Goal: Task Accomplishment & Management: Manage account settings

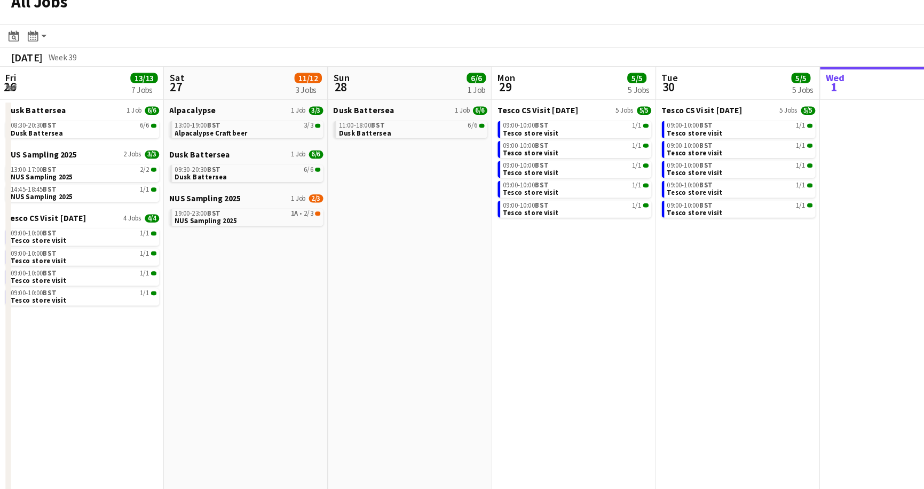
scroll to position [0, 292]
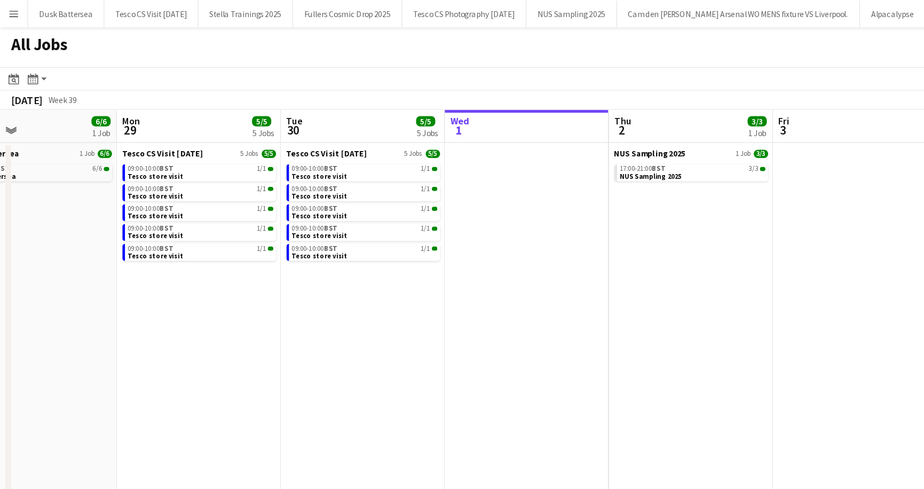
click at [11, 10] on app-icon "Menu" at bounding box center [10, 10] width 9 height 9
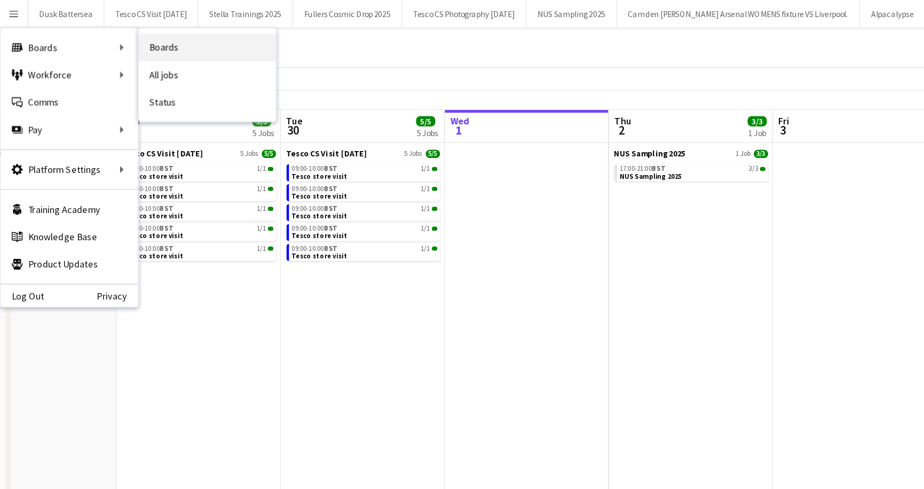
click at [134, 29] on link "Boards" at bounding box center [161, 36] width 107 height 21
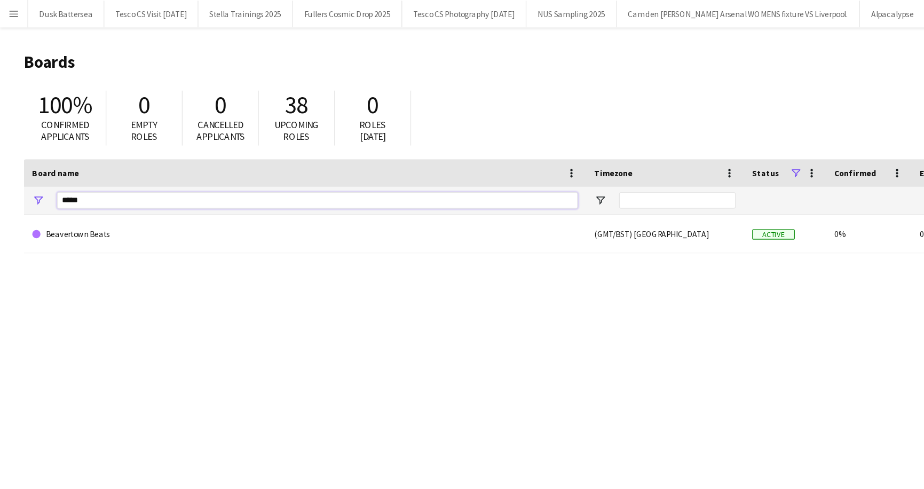
click at [81, 155] on input "*****" at bounding box center [246, 155] width 405 height 13
type input "*"
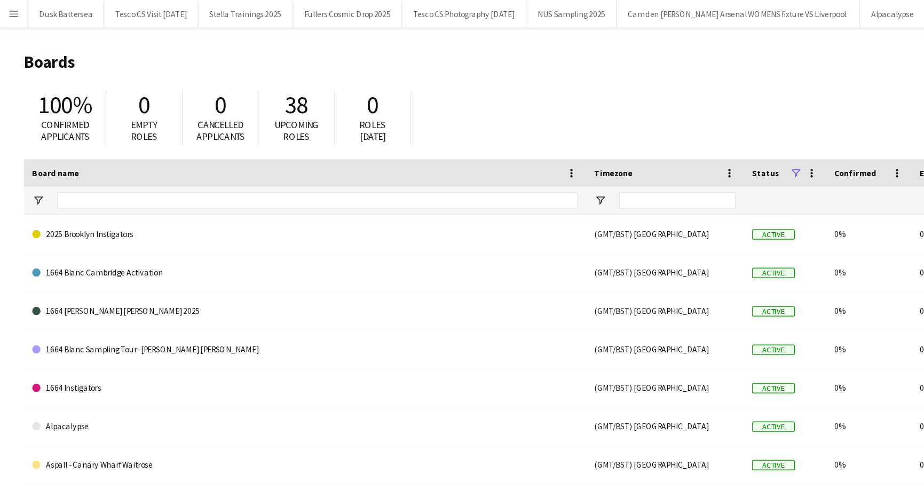
click at [12, 10] on app-icon "Menu" at bounding box center [10, 10] width 9 height 9
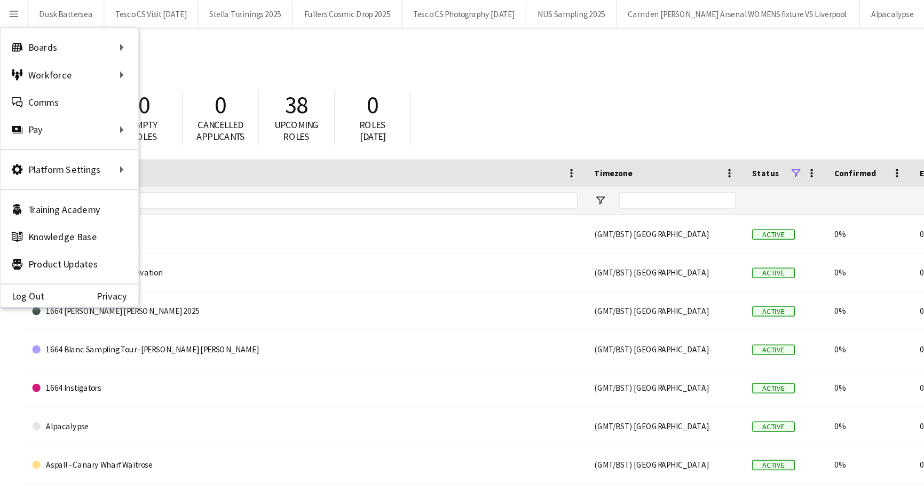
click at [184, 34] on header "Boards New Board" at bounding box center [466, 48] width 895 height 33
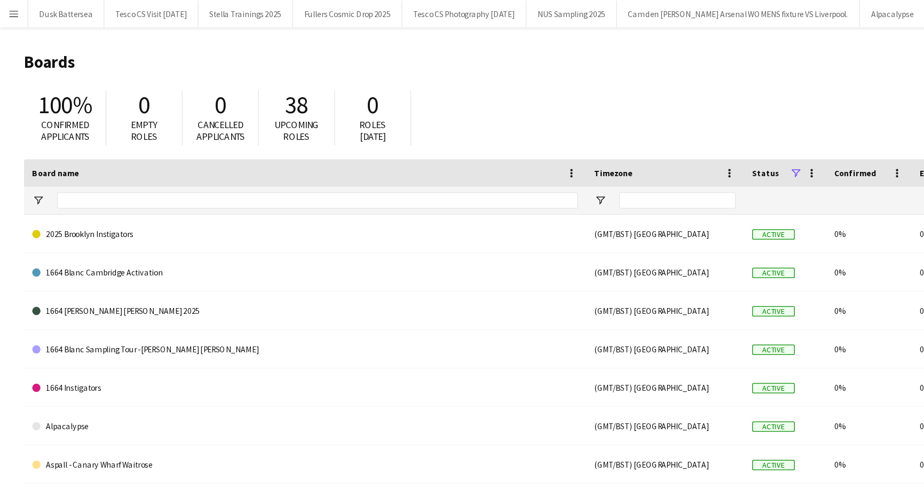
click at [11, 10] on app-icon "Menu" at bounding box center [10, 10] width 9 height 9
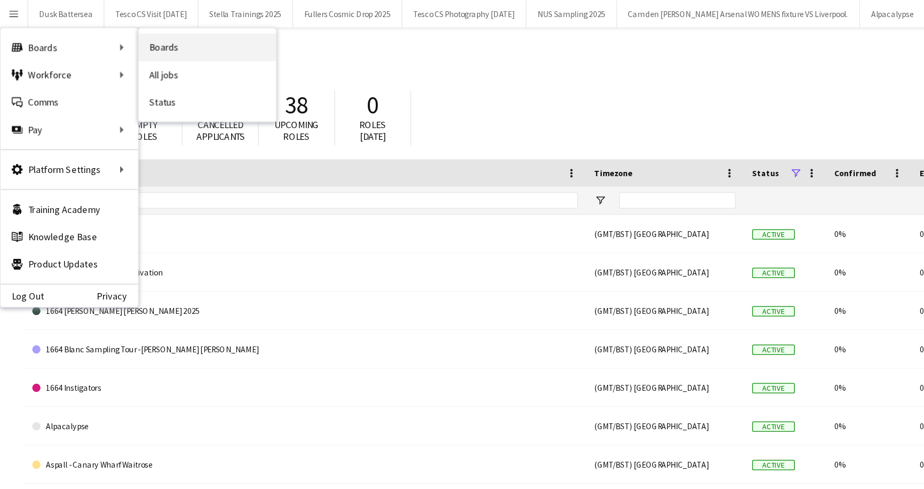
click at [127, 36] on link "Boards" at bounding box center [161, 36] width 107 height 21
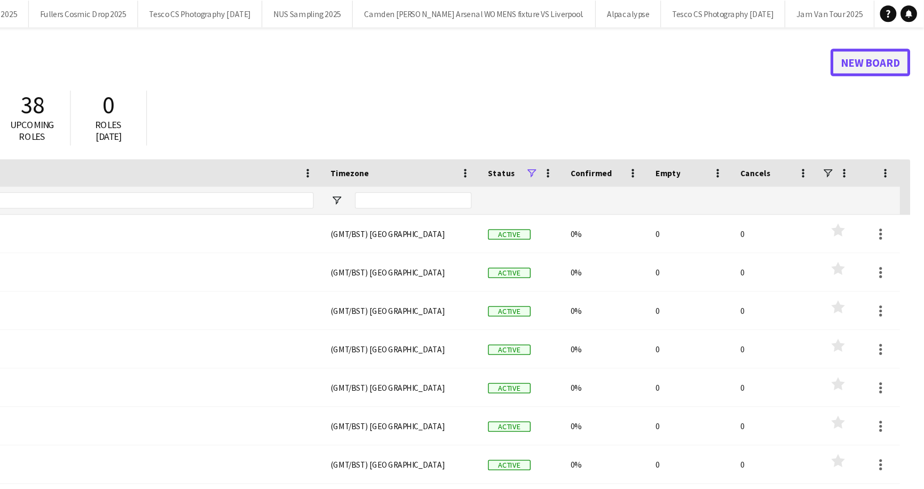
click at [882, 49] on link "New Board" at bounding box center [882, 48] width 62 height 21
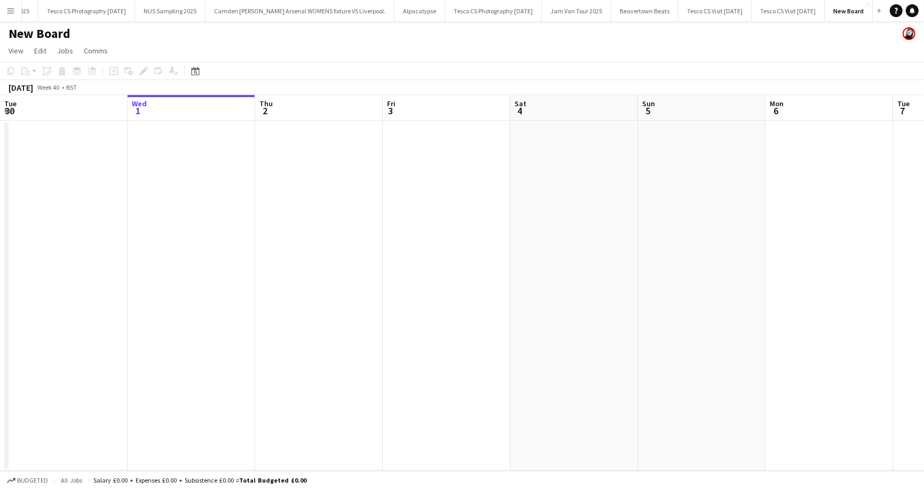
click at [33, 38] on h1 "New Board" at bounding box center [40, 34] width 62 height 16
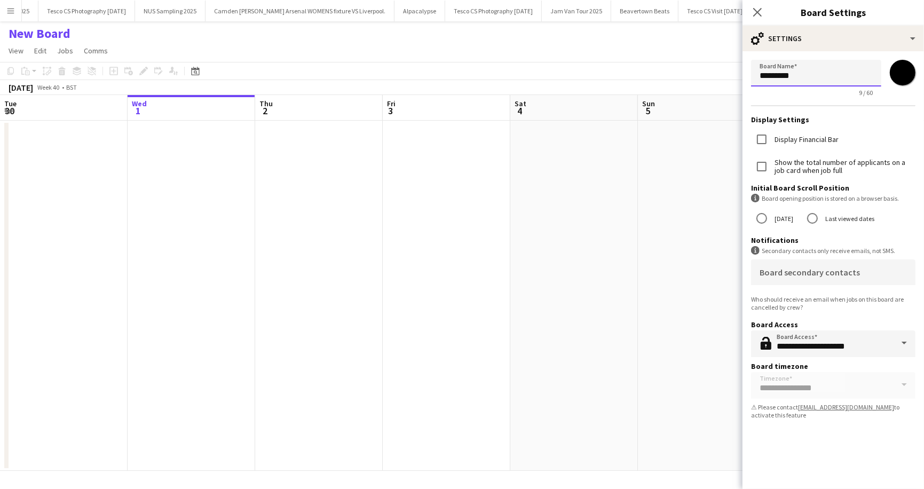
click at [759, 77] on input "*********" at bounding box center [816, 73] width 130 height 27
drag, startPoint x: 759, startPoint y: 77, endPoint x: 824, endPoint y: 77, distance: 64.6
click at [824, 77] on input "*********" at bounding box center [816, 73] width 130 height 27
type input "**********"
click at [817, 94] on div "29 / 60" at bounding box center [816, 93] width 130 height 8
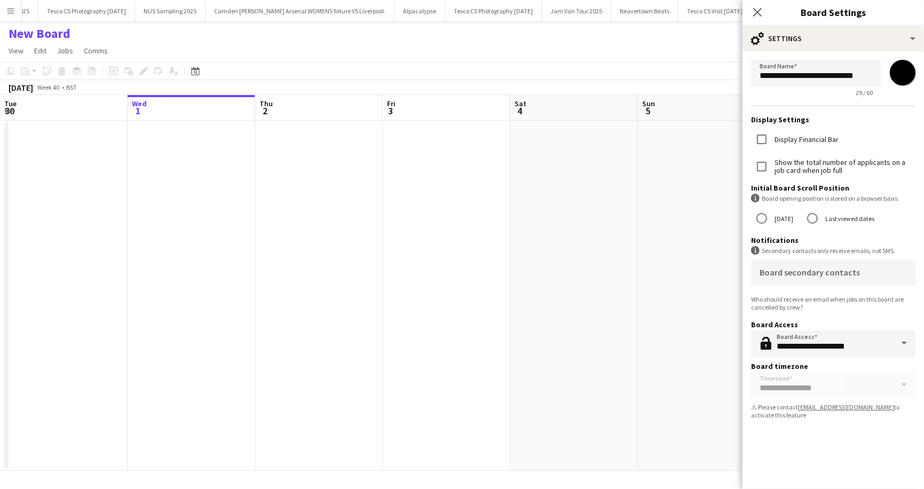
click at [909, 73] on input "*******" at bounding box center [902, 72] width 38 height 38
type input "*******"
click at [755, 97] on form "**********" at bounding box center [832, 241] width 181 height 381
click at [680, 44] on app-page-menu "View Day view expanded Day view collapsed Month view Date picker Jump to [DATE]…" at bounding box center [462, 52] width 924 height 20
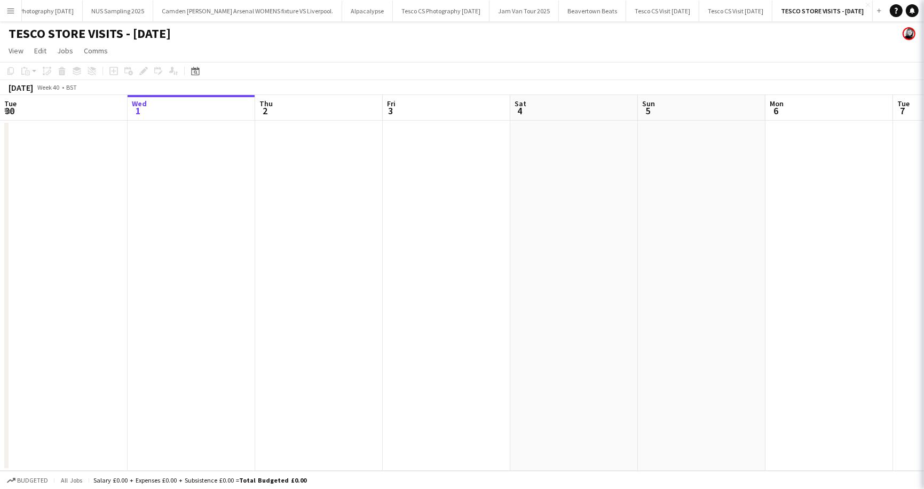
scroll to position [0, 363]
click at [90, 33] on h1 "TESCO STORE VISITS - OCT 2025" at bounding box center [90, 34] width 162 height 16
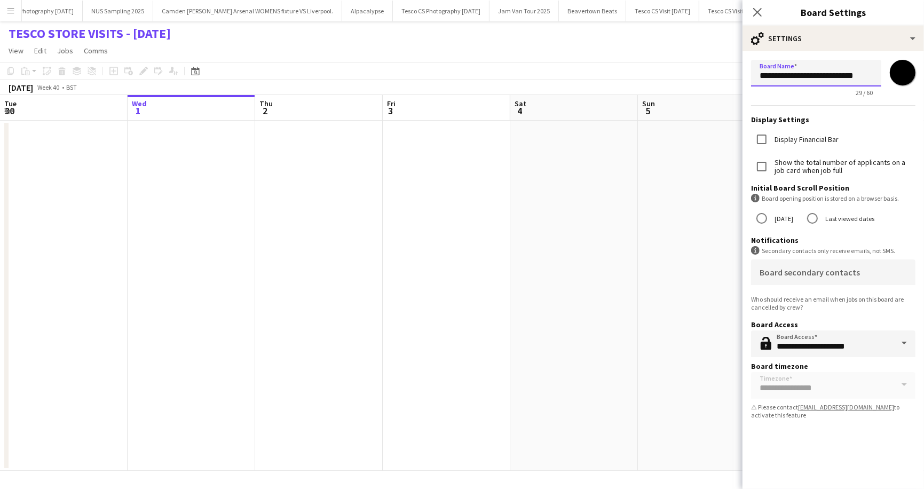
drag, startPoint x: 786, startPoint y: 74, endPoint x: 811, endPoint y: 73, distance: 25.1
click at [811, 73] on input "**********" at bounding box center [816, 73] width 130 height 27
type input "**********"
click at [681, 44] on app-page-menu "View Day view expanded Day view collapsed Month view Date picker Jump to today …" at bounding box center [462, 52] width 924 height 20
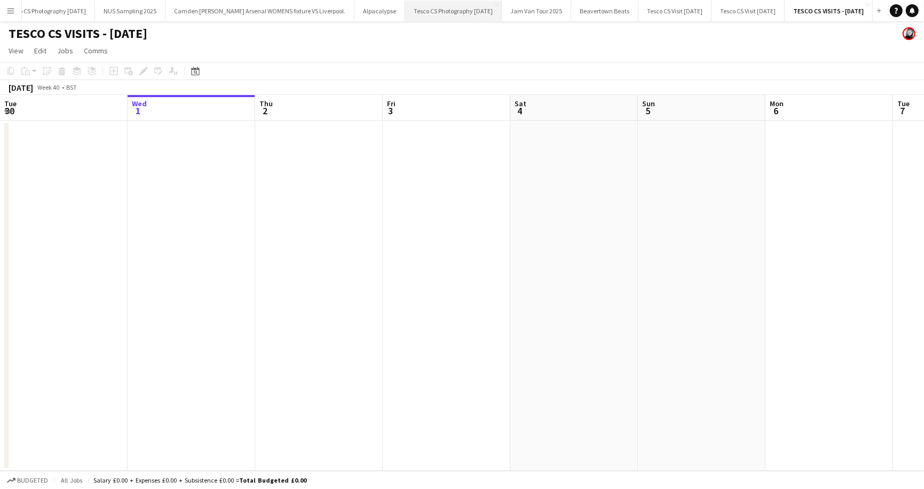
click at [419, 6] on button "Tesco CS Photography August 2025 Close" at bounding box center [453, 11] width 97 height 21
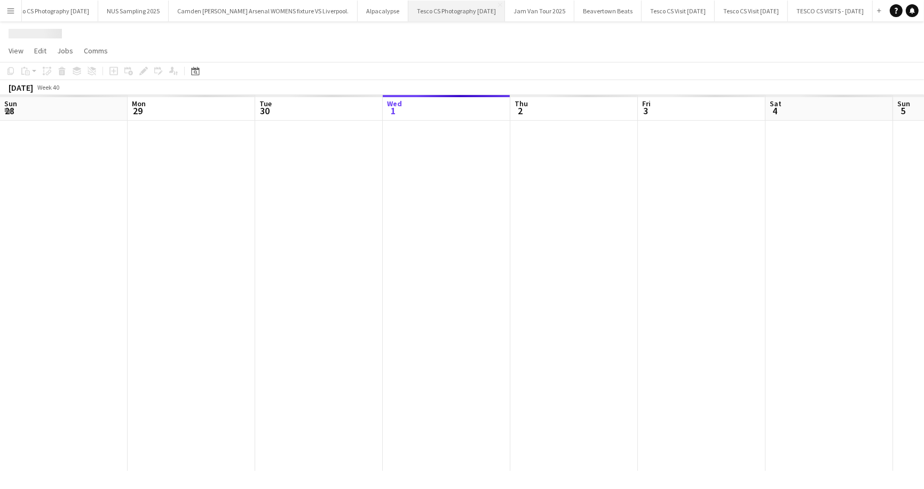
scroll to position [0, 255]
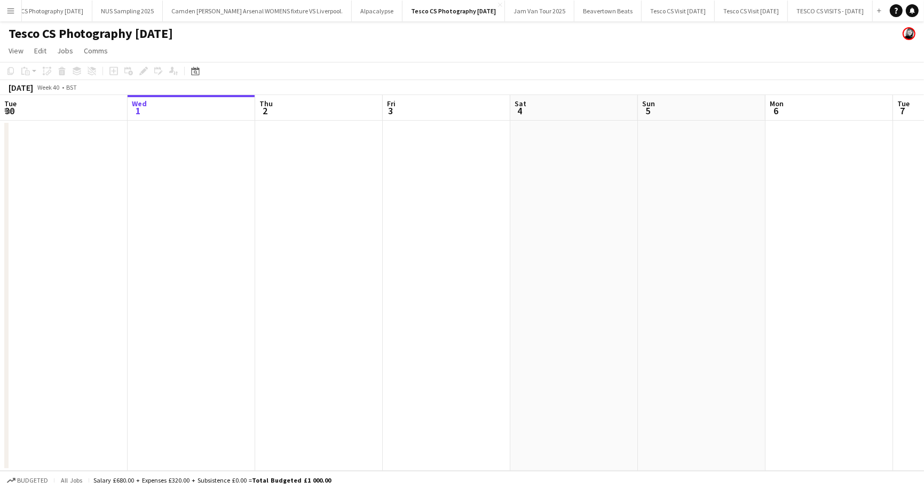
click at [42, 36] on h1 "Tesco CS Photography [DATE]" at bounding box center [91, 34] width 164 height 16
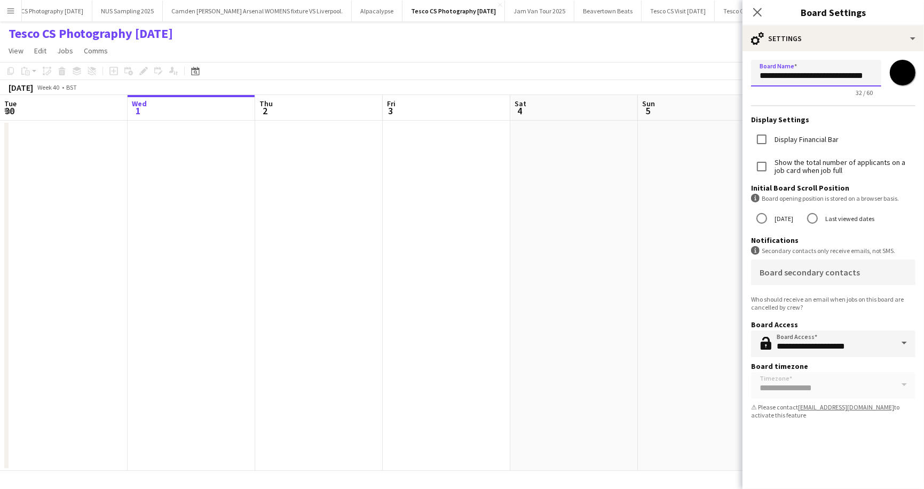
scroll to position [0, 11]
drag, startPoint x: 758, startPoint y: 77, endPoint x: 876, endPoint y: 75, distance: 118.0
click at [876, 75] on input "**********" at bounding box center [816, 73] width 130 height 27
click at [607, 44] on app-page-menu "View Day view expanded Day view collapsed Month view Date picker Jump to today …" at bounding box center [462, 52] width 924 height 20
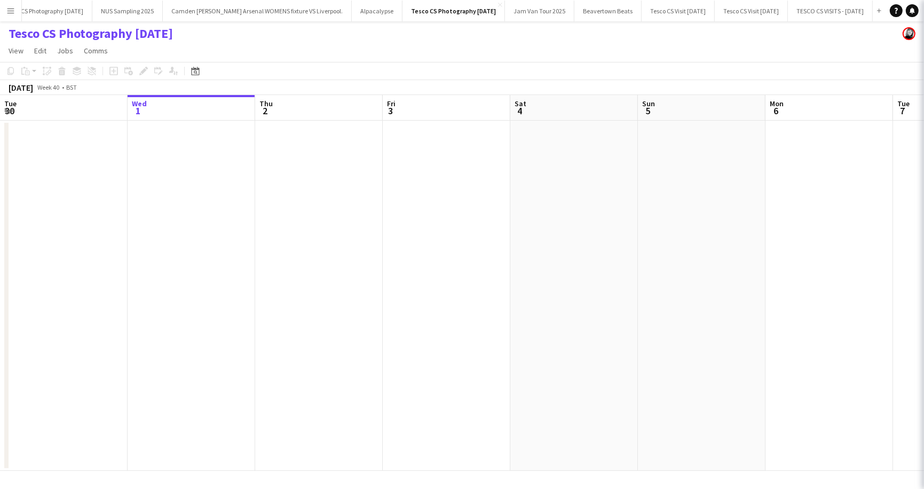
scroll to position [0, 0]
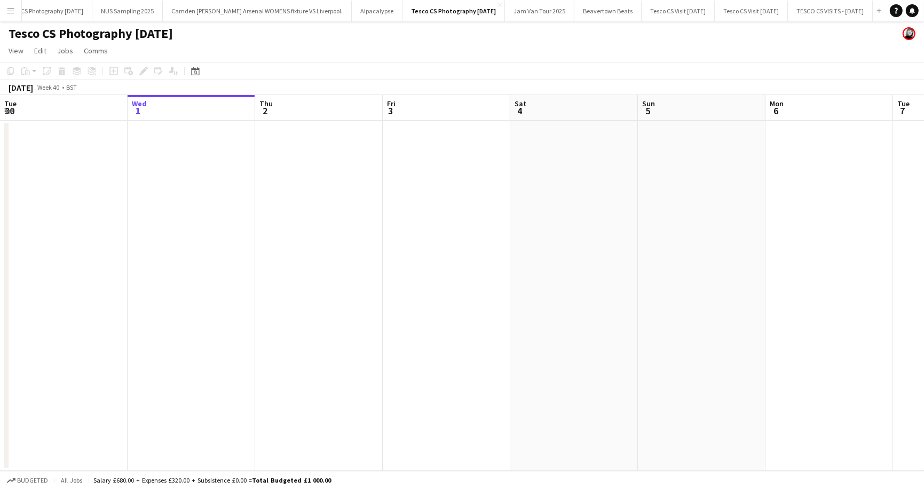
click at [9, 10] on app-icon "Menu" at bounding box center [10, 10] width 9 height 9
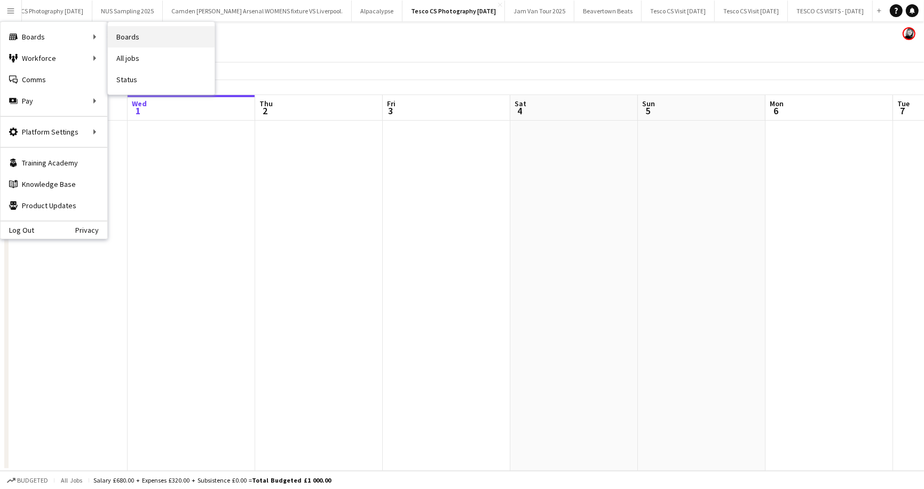
click at [159, 33] on link "Boards" at bounding box center [161, 36] width 107 height 21
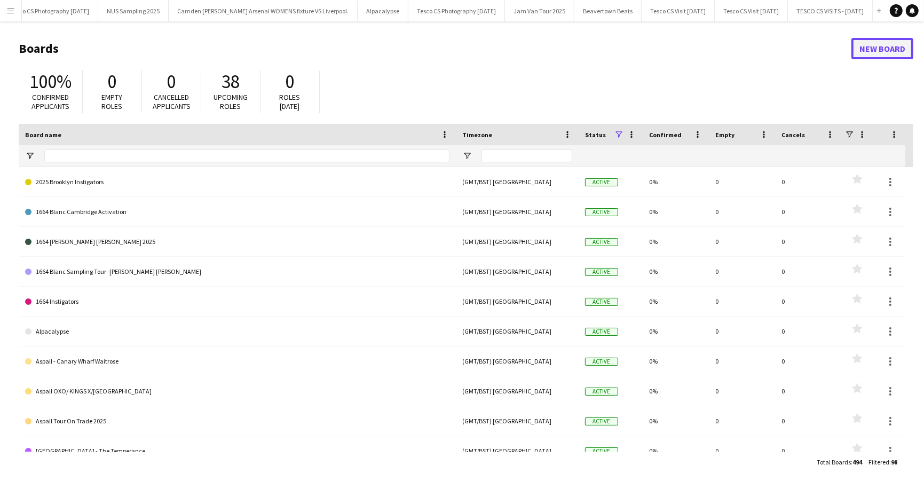
click at [879, 46] on link "New Board" at bounding box center [882, 48] width 62 height 21
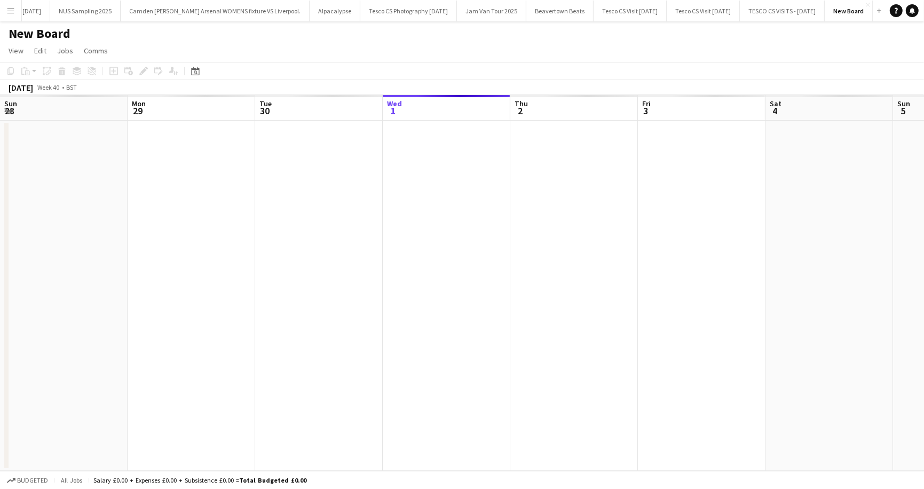
scroll to position [0, 410]
click at [54, 34] on h1 "New Board" at bounding box center [40, 34] width 62 height 16
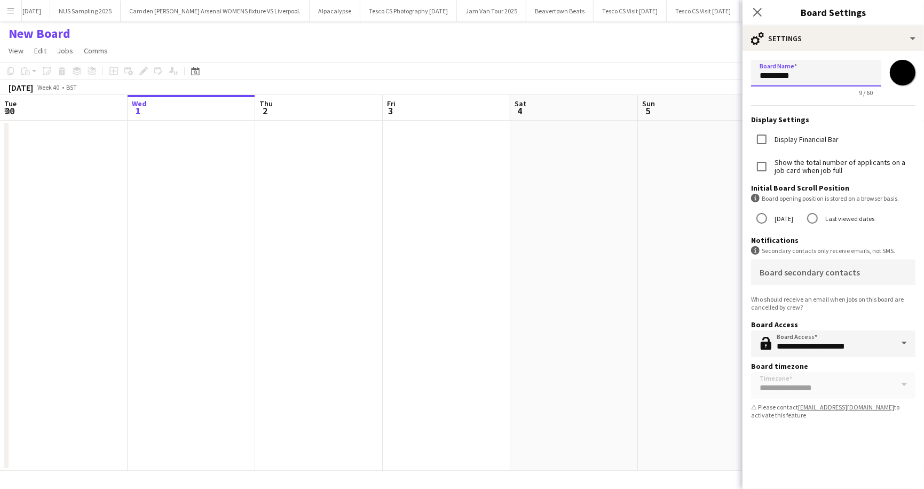
drag, startPoint x: 756, startPoint y: 75, endPoint x: 805, endPoint y: 76, distance: 49.1
click at [805, 76] on input "*********" at bounding box center [816, 73] width 130 height 27
paste input "**********"
drag, startPoint x: 829, startPoint y: 75, endPoint x: 855, endPoint y: 75, distance: 25.6
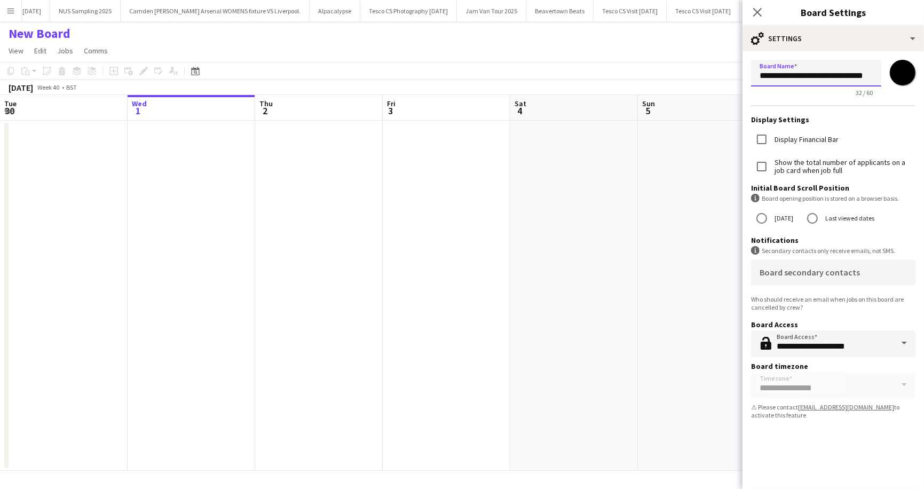
click at [855, 75] on input "**********" at bounding box center [816, 73] width 130 height 27
type input "**********"
click at [664, 43] on app-page-menu "View Day view expanded Day view collapsed Month view Date picker Jump to today …" at bounding box center [462, 52] width 924 height 20
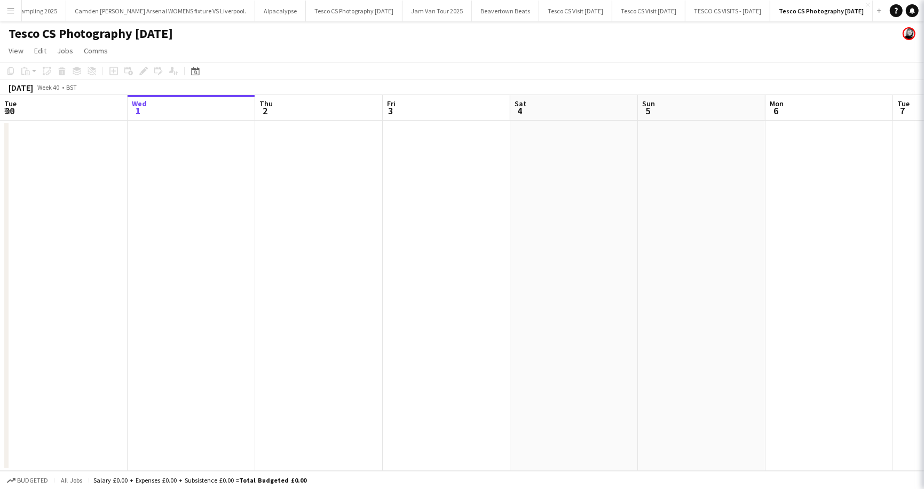
scroll to position [0, 465]
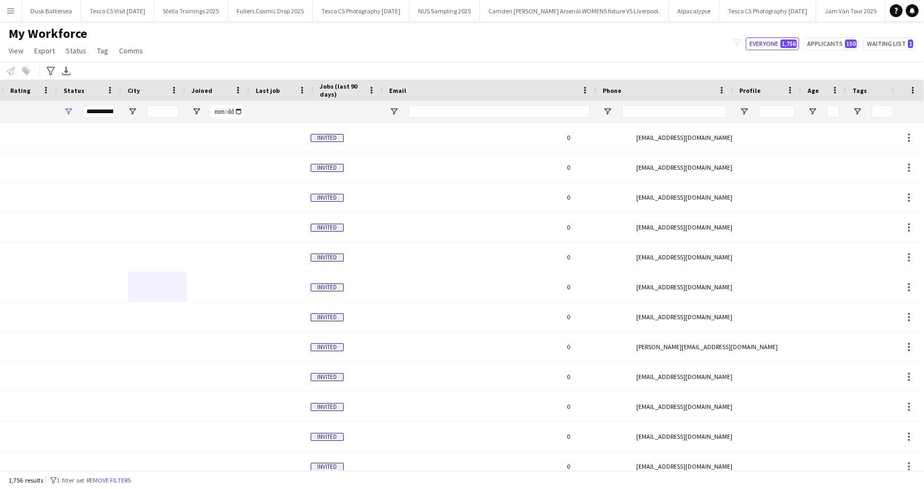
scroll to position [0, 247]
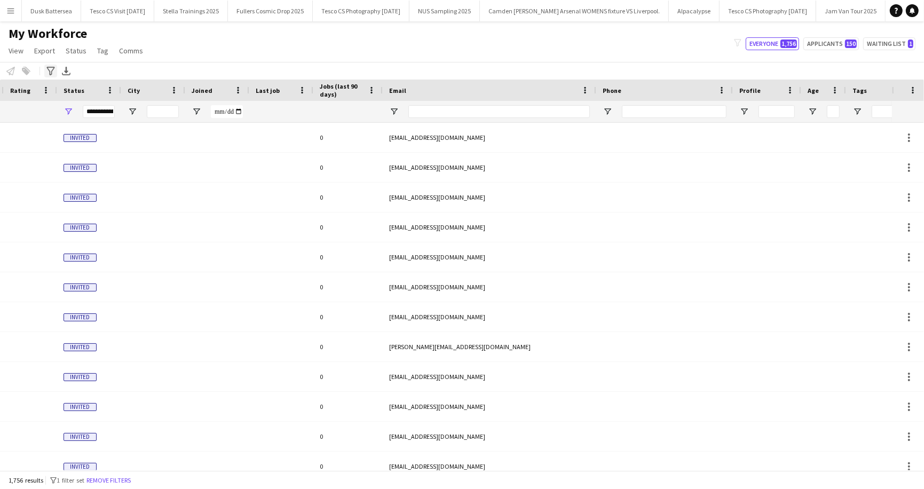
click at [52, 69] on icon at bounding box center [50, 71] width 8 height 9
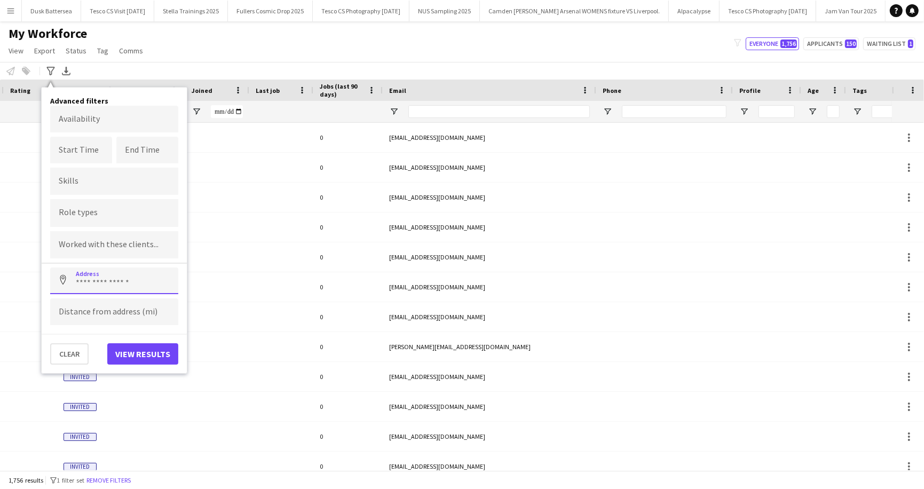
click at [99, 283] on input at bounding box center [114, 280] width 128 height 27
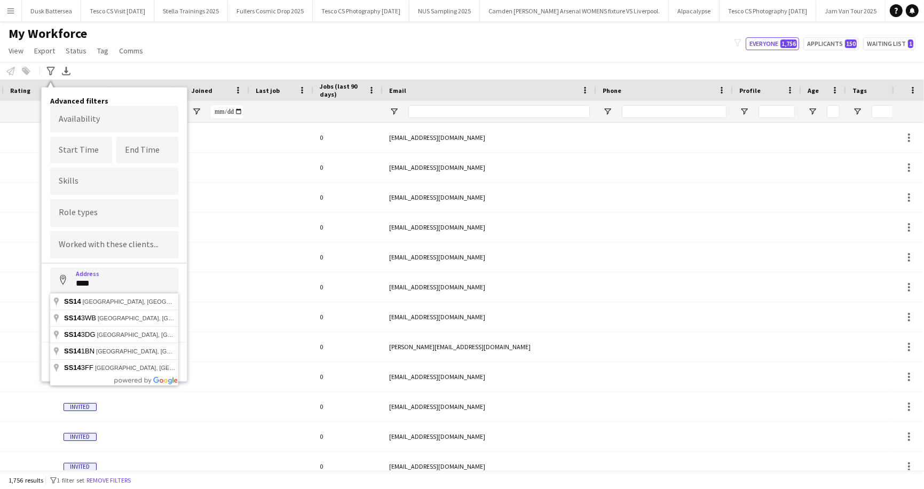
type input "**********"
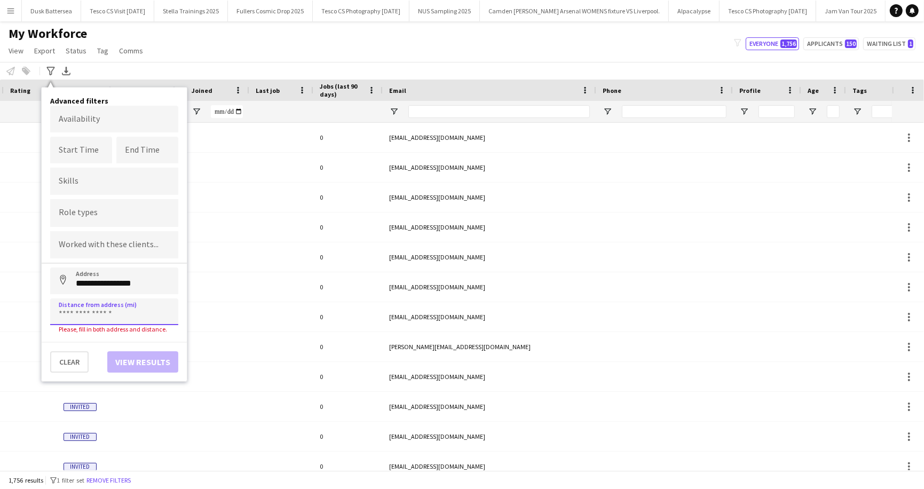
click at [96, 313] on input at bounding box center [114, 311] width 128 height 27
type input "*****"
click button "Address" at bounding box center [63, 280] width 26 height 26
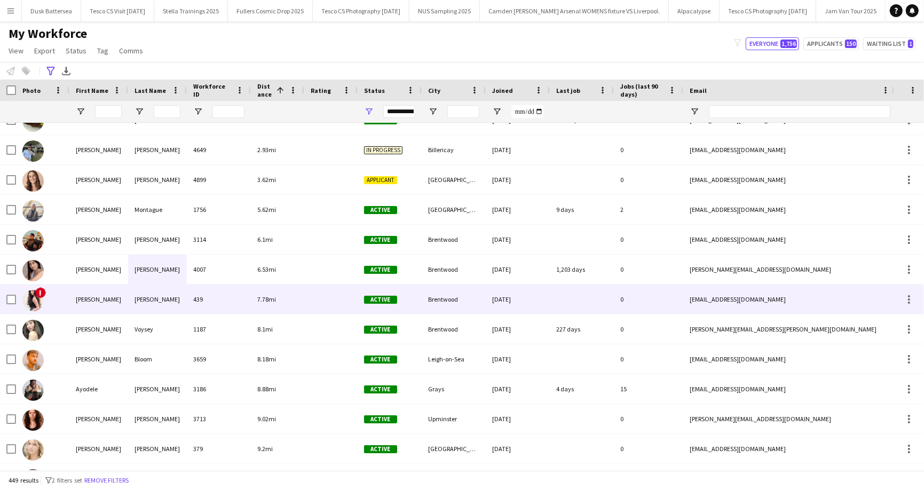
scroll to position [23, 0]
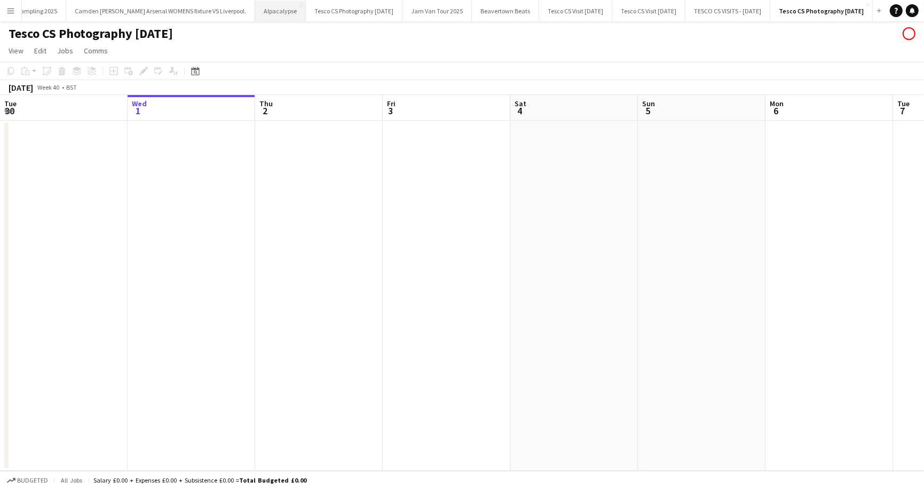
scroll to position [0, 465]
click at [255, 9] on button "Alpacalypse Close" at bounding box center [280, 11] width 51 height 21
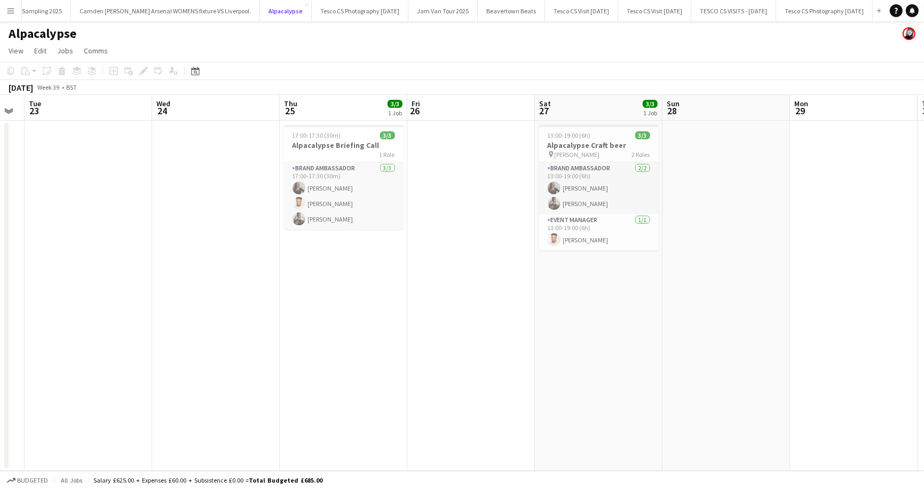
scroll to position [0, 292]
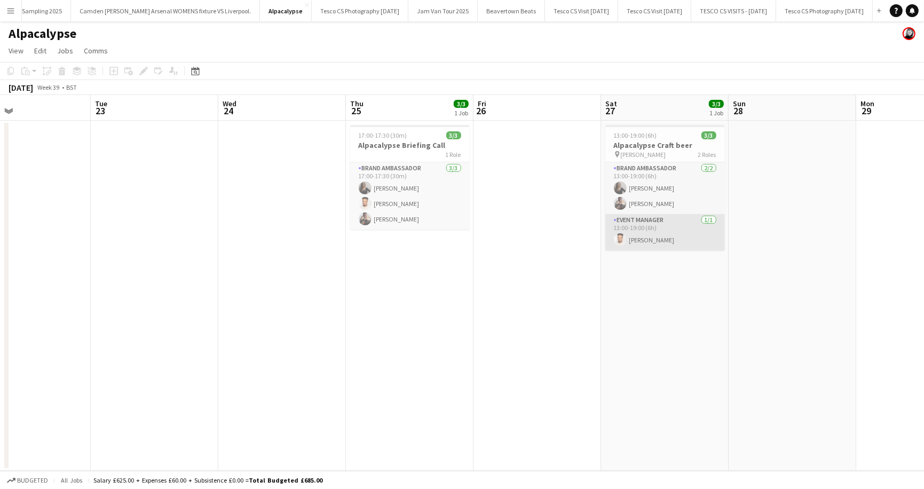
click at [638, 243] on app-card-role "Event Manager 1/1 13:00-19:00 (6h) Devante Hinds" at bounding box center [665, 232] width 120 height 36
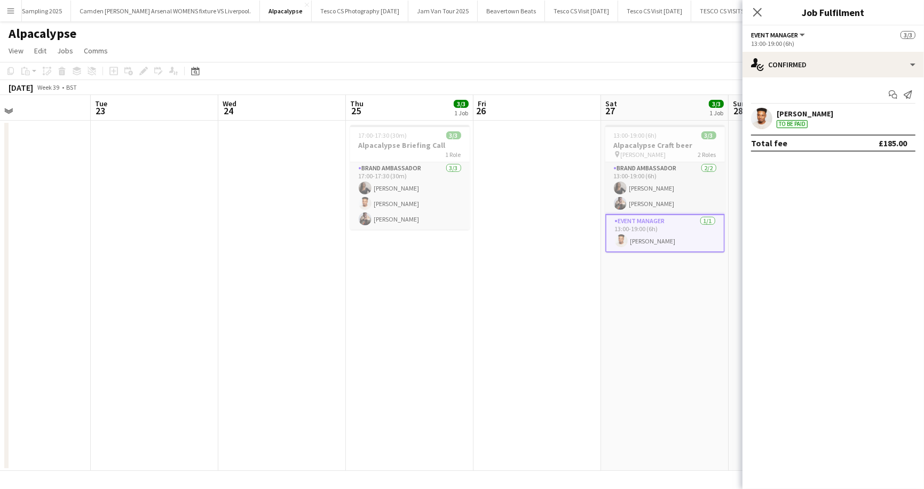
click at [840, 118] on div "Devante Hinds To be paid" at bounding box center [832, 118] width 181 height 21
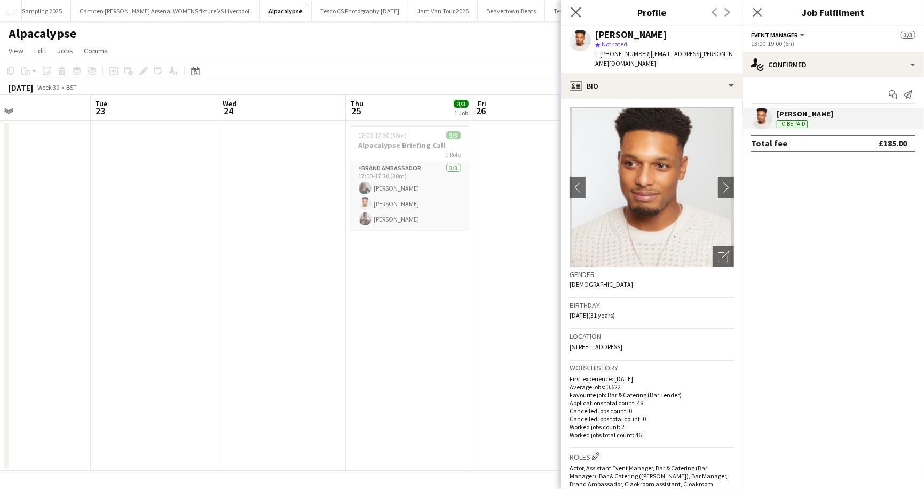
click at [576, 6] on app-icon "Close pop-in" at bounding box center [575, 12] width 15 height 15
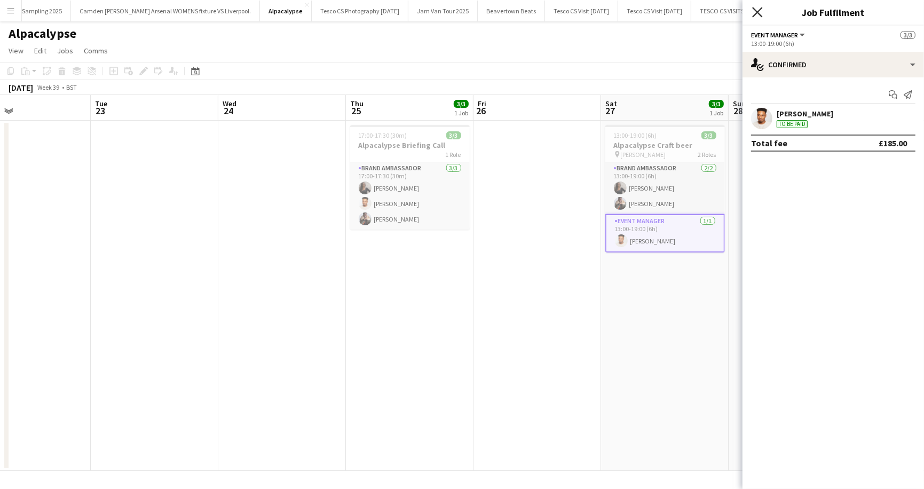
click at [757, 8] on icon "Close pop-in" at bounding box center [757, 12] width 10 height 10
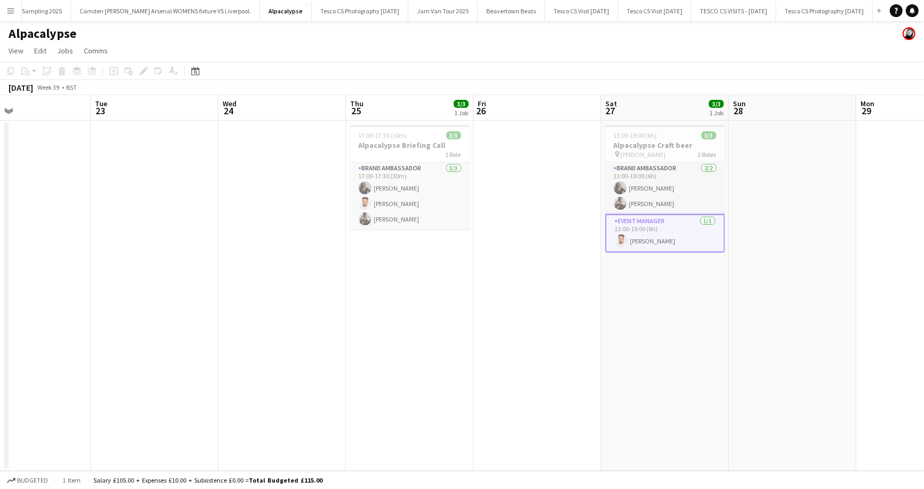
click at [145, 42] on app-page-menu "View Day view expanded Day view collapsed Month view Date picker Jump to today …" at bounding box center [462, 52] width 924 height 20
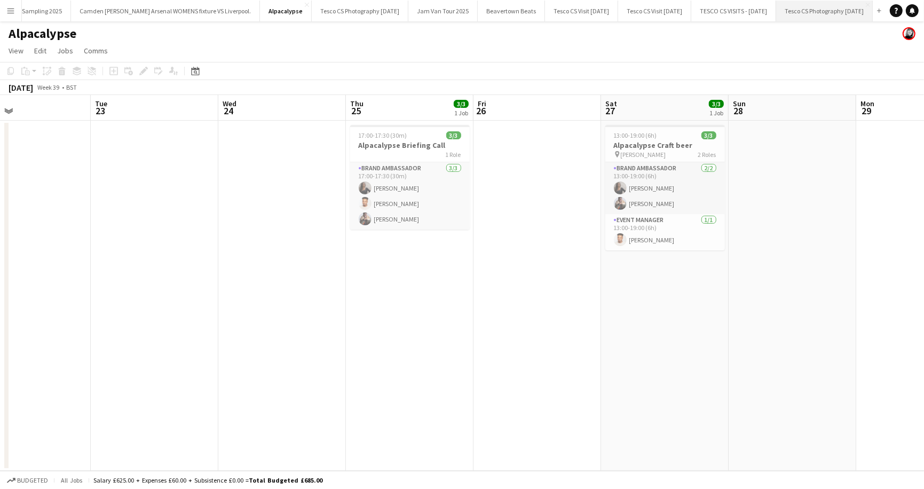
click at [806, 7] on button "Tesco CS Photography October 2025 Close" at bounding box center [824, 11] width 97 height 21
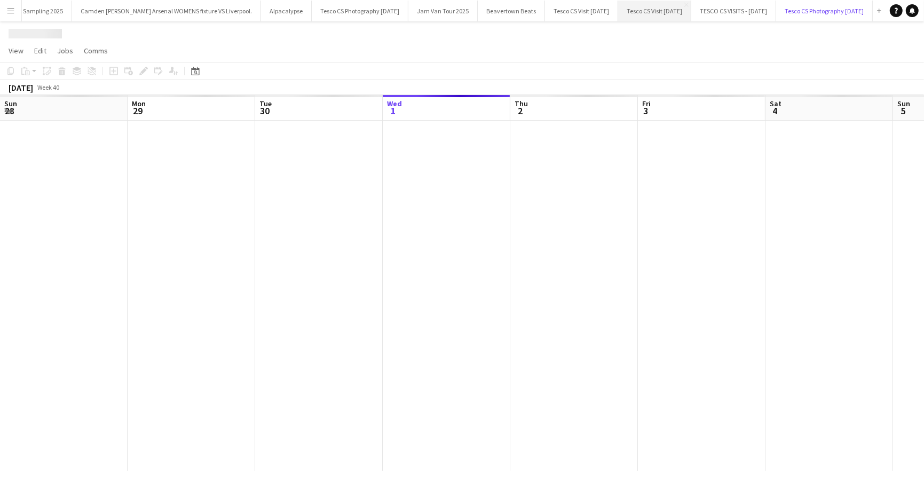
scroll to position [0, 255]
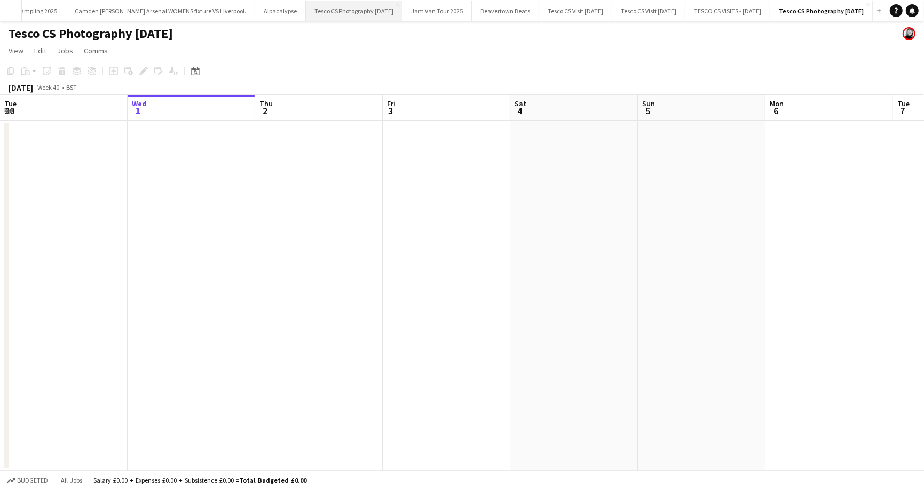
click at [323, 7] on button "Tesco CS Photography August 2025 Close" at bounding box center [354, 11] width 97 height 21
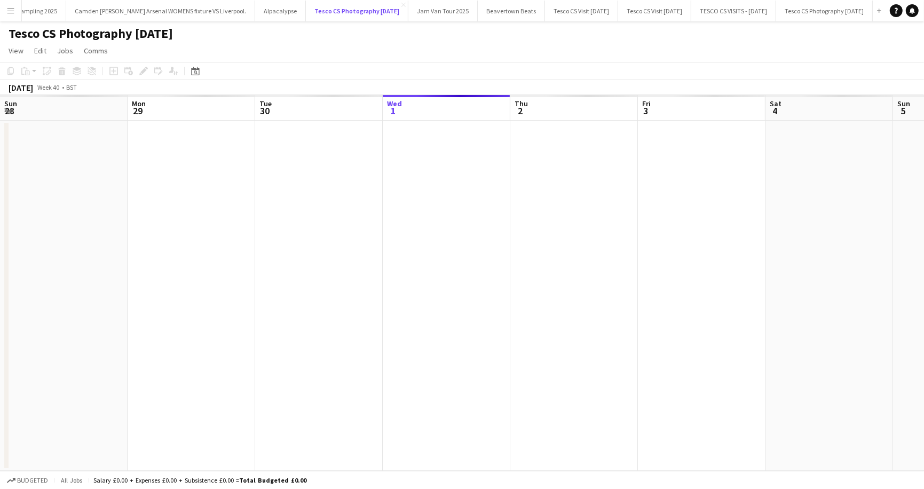
scroll to position [0, 255]
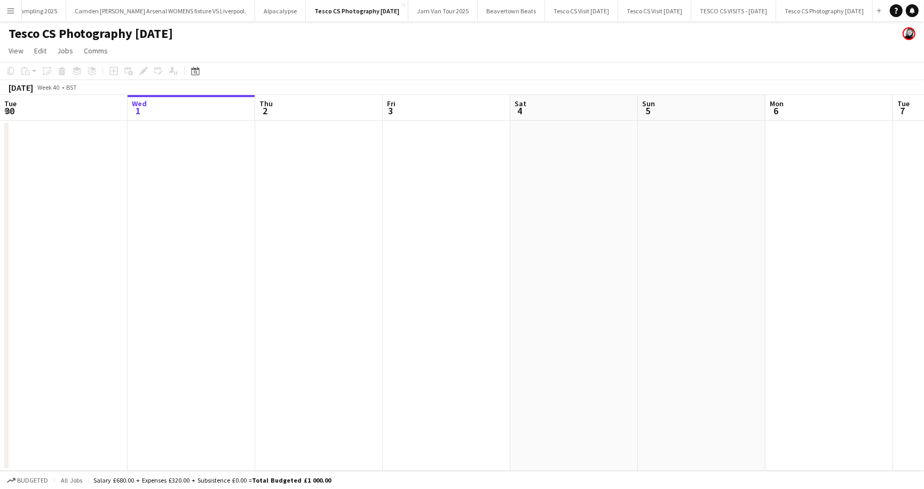
click at [9, 10] on app-icon "Menu" at bounding box center [10, 10] width 9 height 9
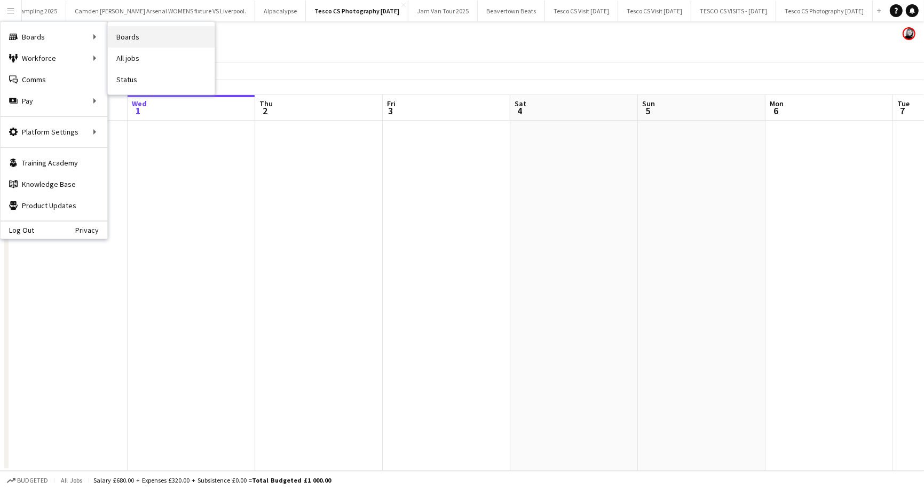
click at [162, 36] on link "Boards" at bounding box center [161, 36] width 107 height 21
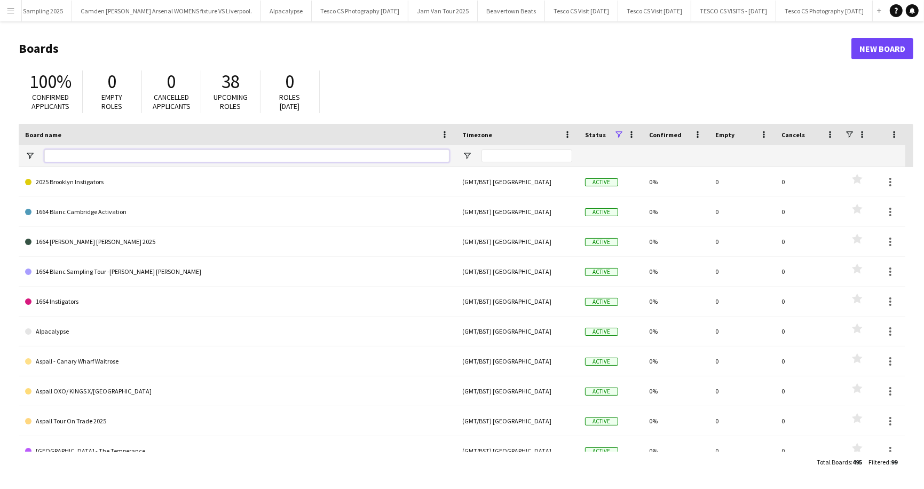
click at [84, 155] on input "Board name Filter Input" at bounding box center [246, 155] width 405 height 13
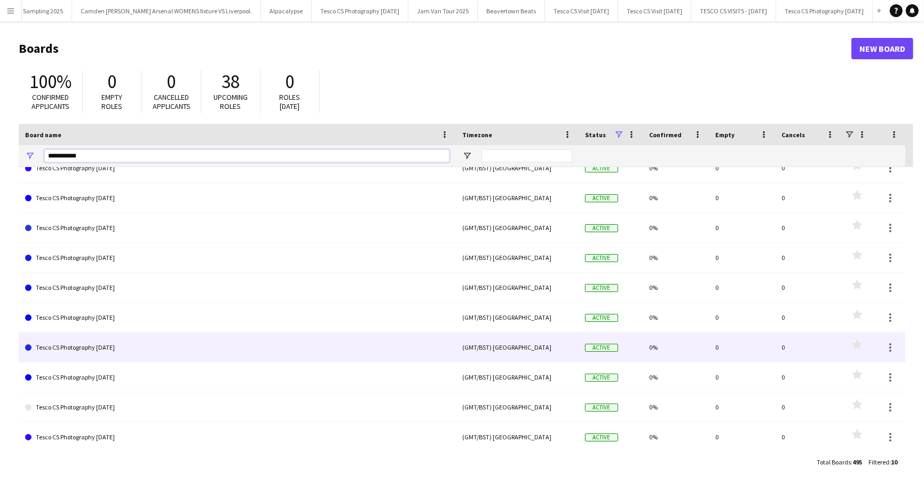
scroll to position [14, 0]
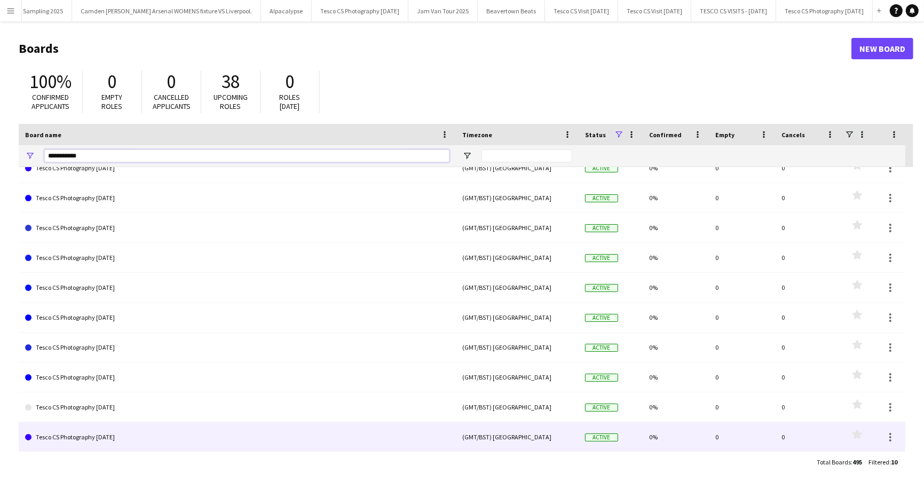
type input "**********"
click at [67, 437] on link "Tesco CS Photography [DATE]" at bounding box center [237, 437] width 424 height 30
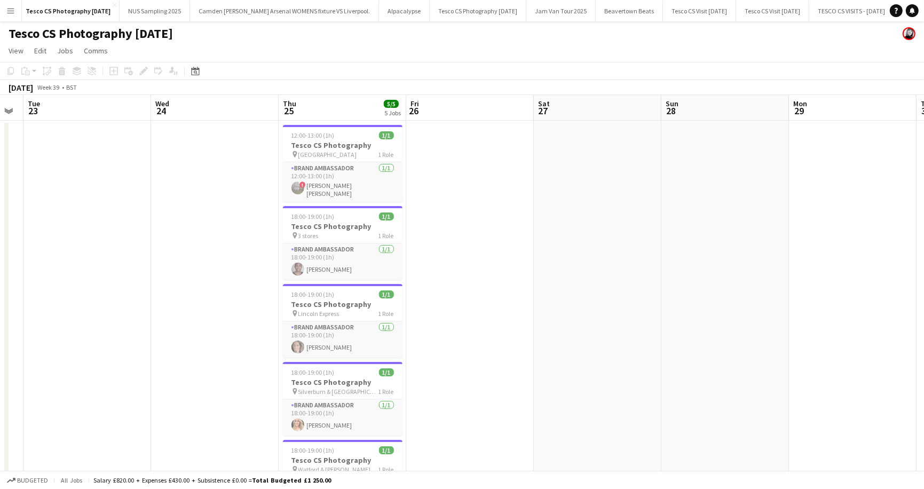
scroll to position [0, 365]
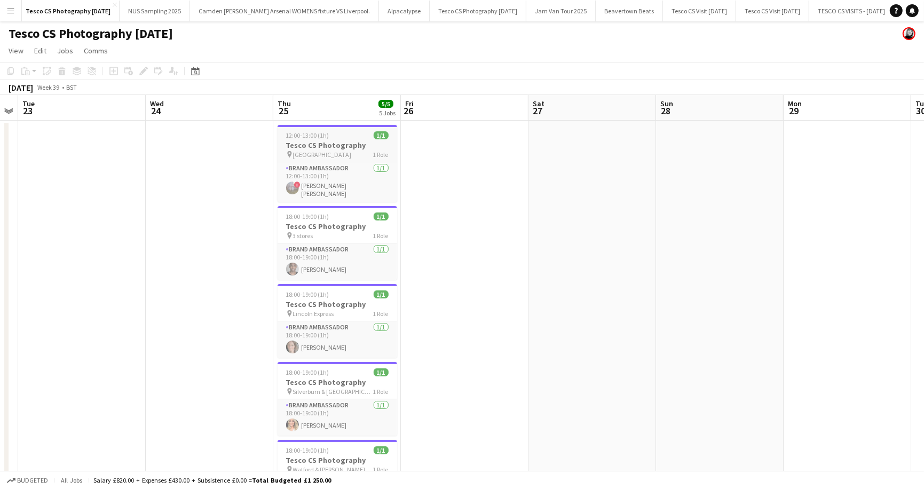
click at [301, 140] on h3 "Tesco CS Photography" at bounding box center [338, 145] width 120 height 10
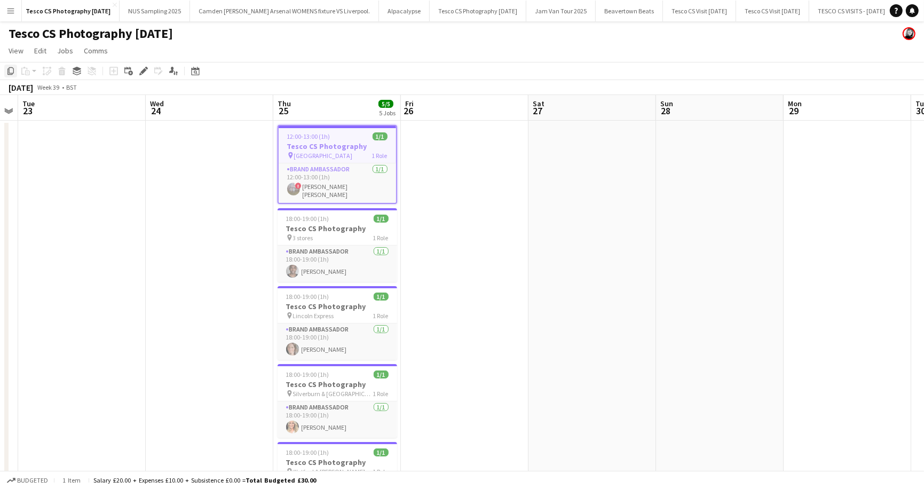
click at [11, 73] on icon "Copy" at bounding box center [10, 71] width 9 height 9
click at [810, 9] on button "Tesco CS Photography October 2025 Close" at bounding box center [824, 11] width 97 height 21
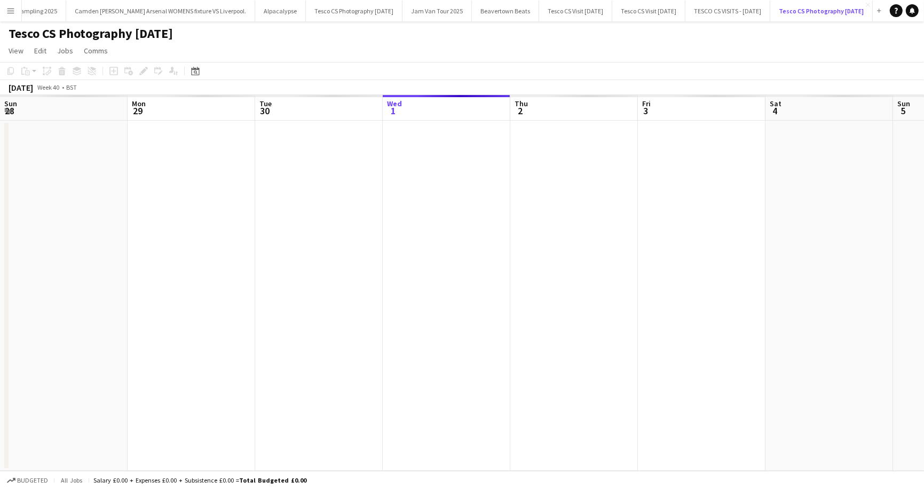
scroll to position [0, 255]
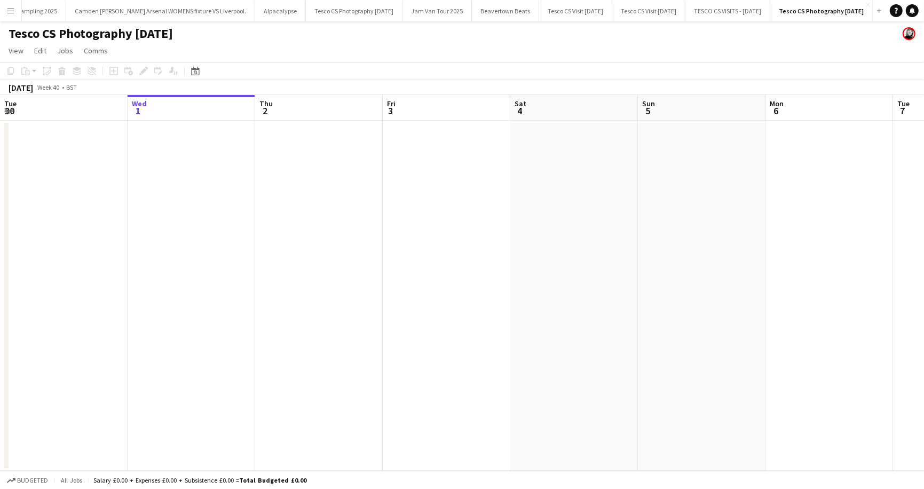
click at [330, 151] on app-date-cell at bounding box center [319, 296] width 128 height 350
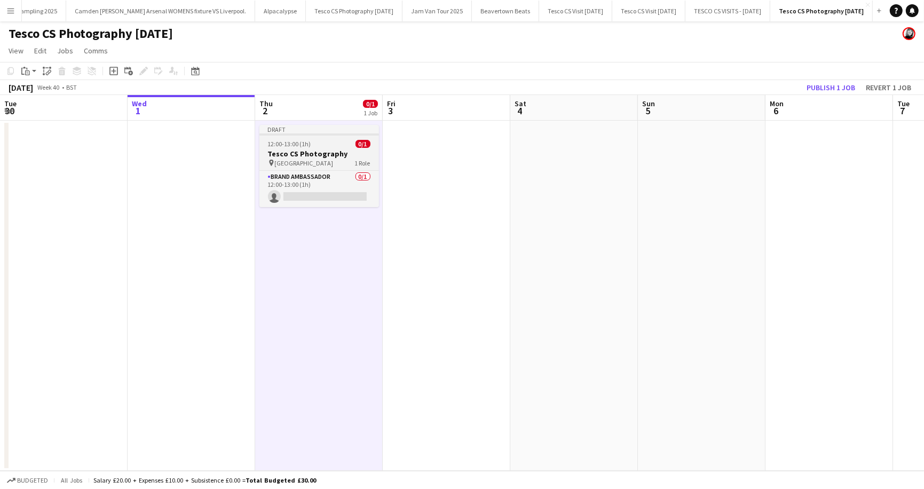
click at [302, 147] on span "12:00-13:00 (1h)" at bounding box center [289, 144] width 43 height 8
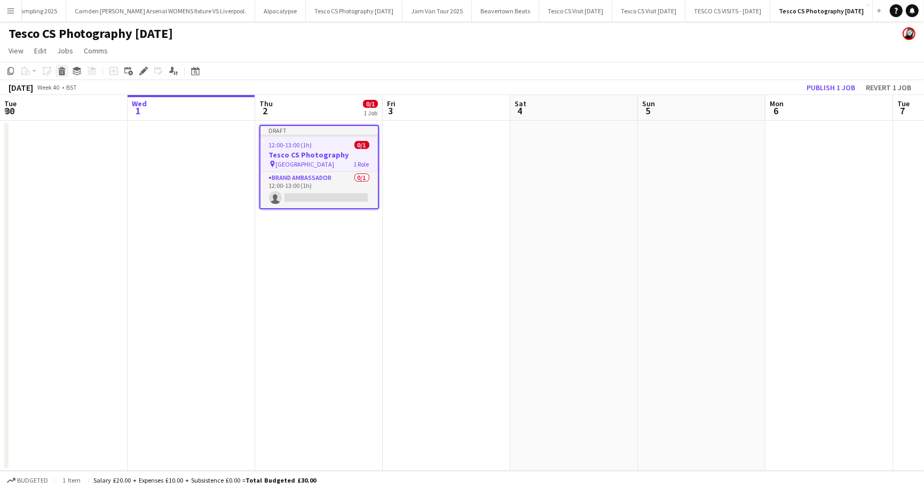
click at [59, 68] on icon at bounding box center [61, 68] width 7 height 3
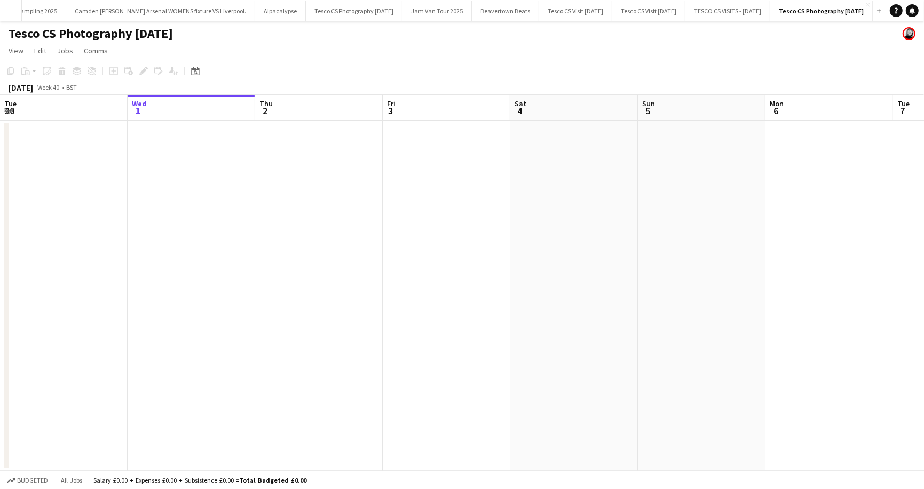
click at [275, 139] on app-date-cell at bounding box center [319, 296] width 128 height 350
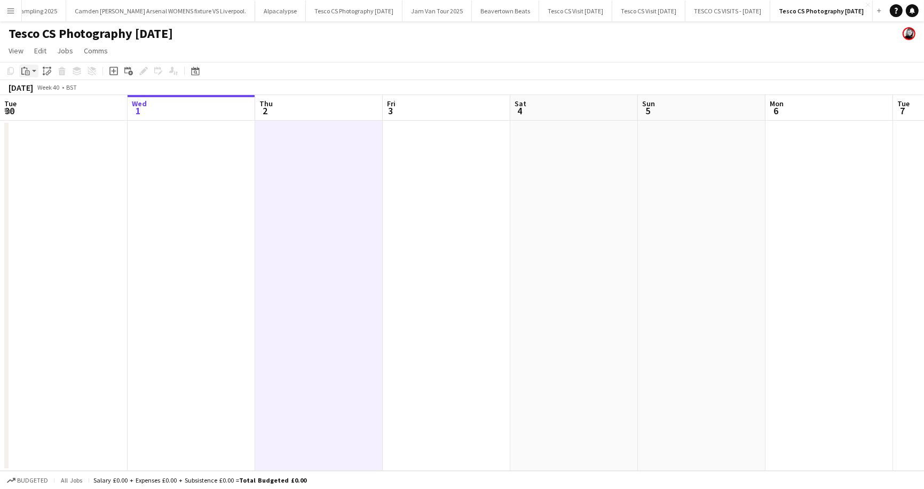
click at [34, 71] on app-action-btn "Paste" at bounding box center [28, 71] width 19 height 13
click at [44, 114] on link "Paste with crew Command Shift V" at bounding box center [70, 110] width 84 height 10
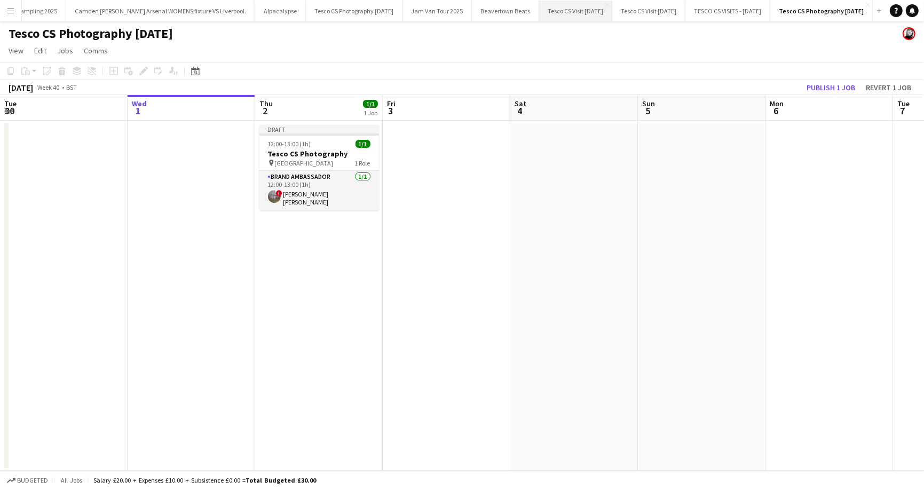
click at [539, 7] on button "Tesco CS Visit September 2025 Close" at bounding box center [575, 11] width 73 height 21
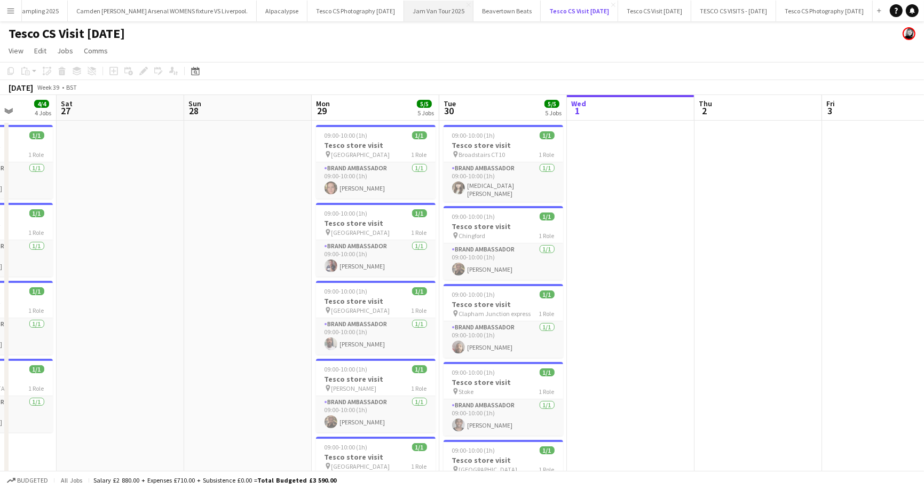
scroll to position [0, 478]
click at [541, 7] on button "Tesco CS Visit September 2025 Close" at bounding box center [579, 11] width 77 height 21
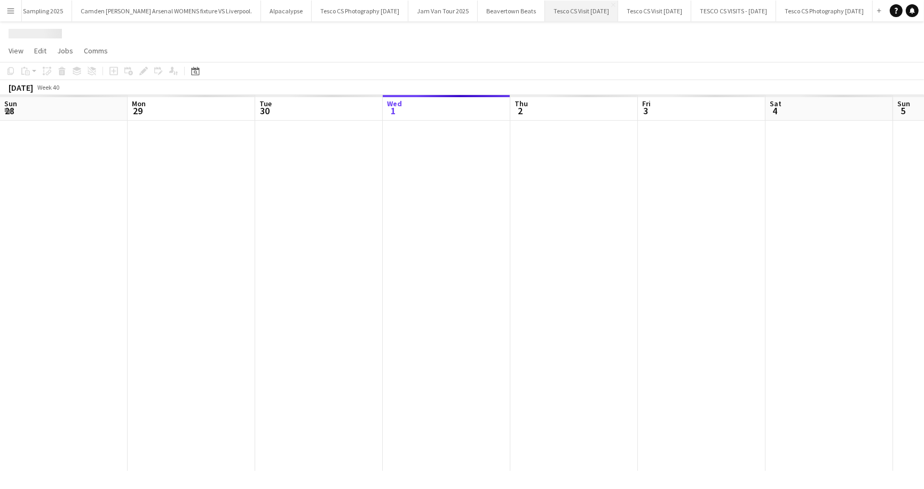
scroll to position [0, 255]
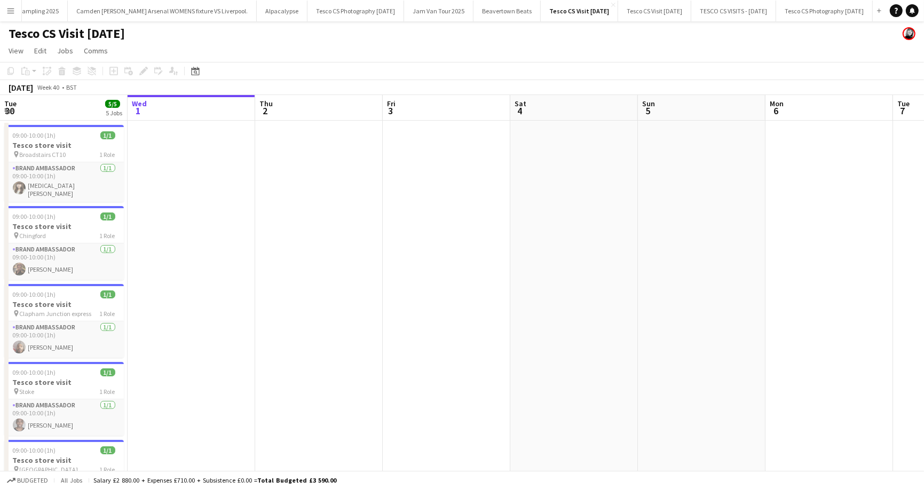
click at [5, 11] on button "Menu" at bounding box center [10, 10] width 21 height 21
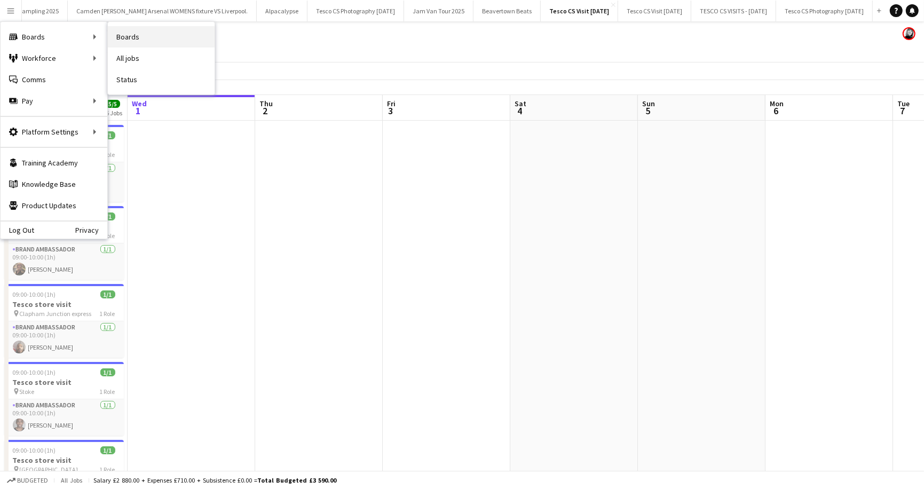
click at [140, 37] on link "Boards" at bounding box center [161, 36] width 107 height 21
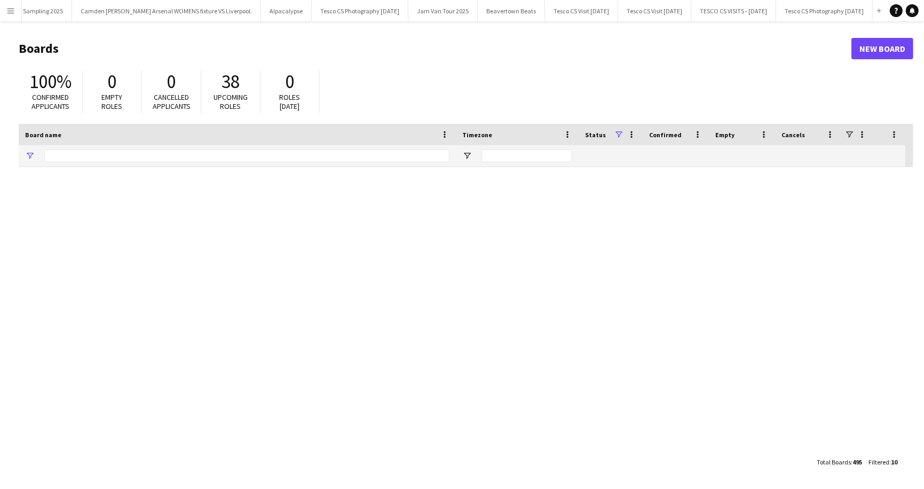
type input "**********"
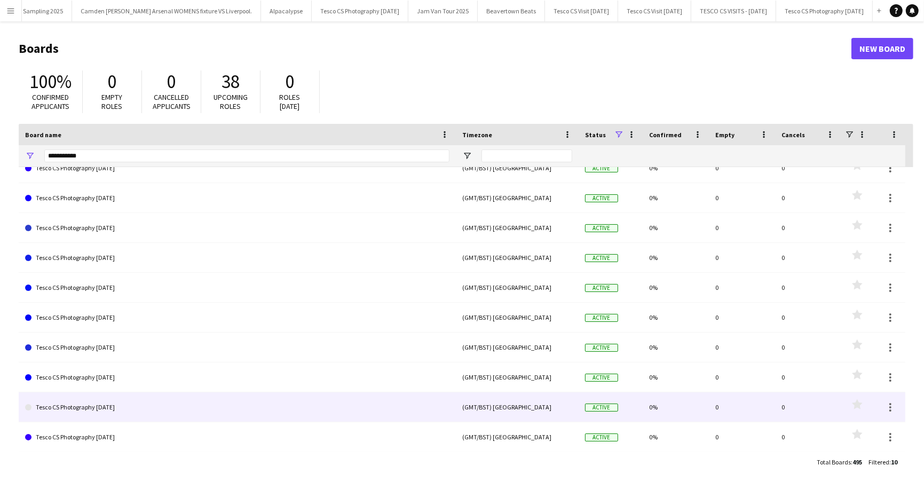
scroll to position [14, 0]
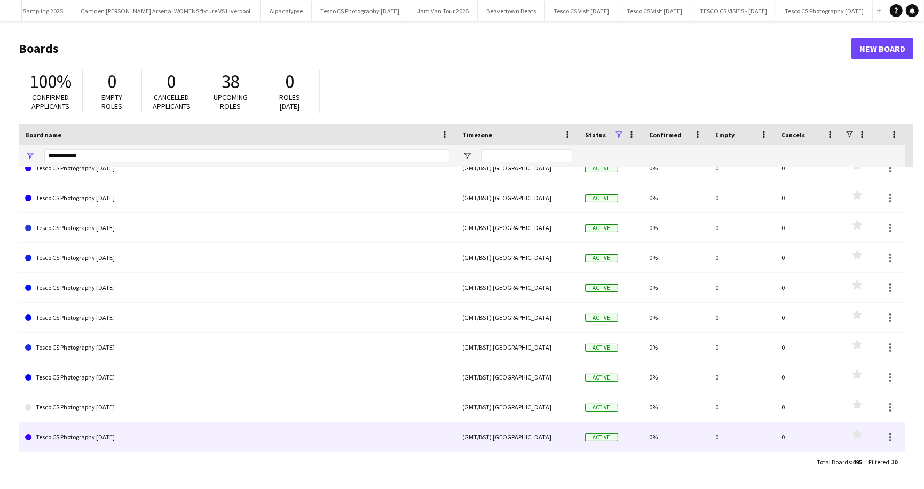
click at [97, 440] on link "Tesco CS Photography [DATE]" at bounding box center [237, 437] width 424 height 30
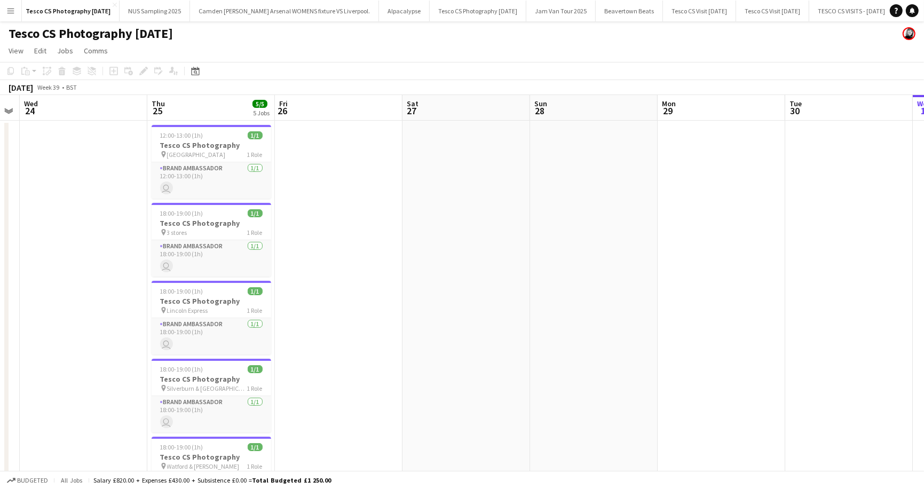
scroll to position [0, 214]
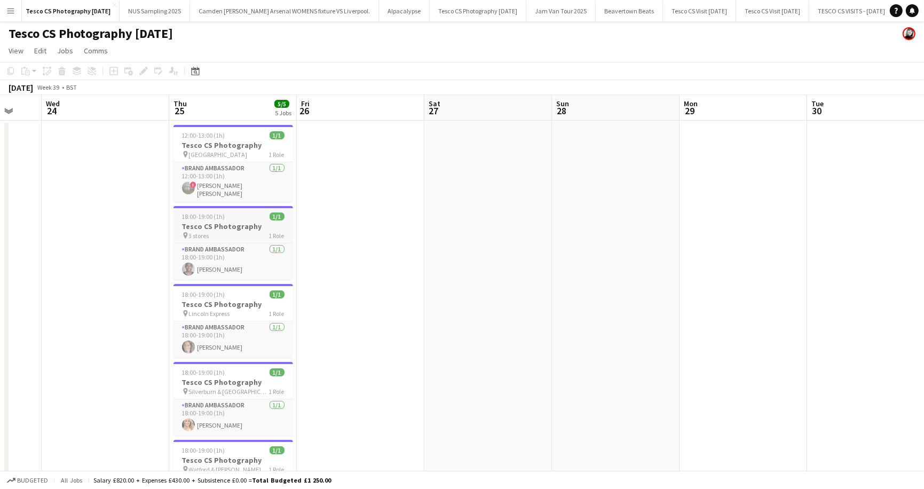
click at [210, 216] on span "18:00-19:00 (1h)" at bounding box center [203, 216] width 43 height 8
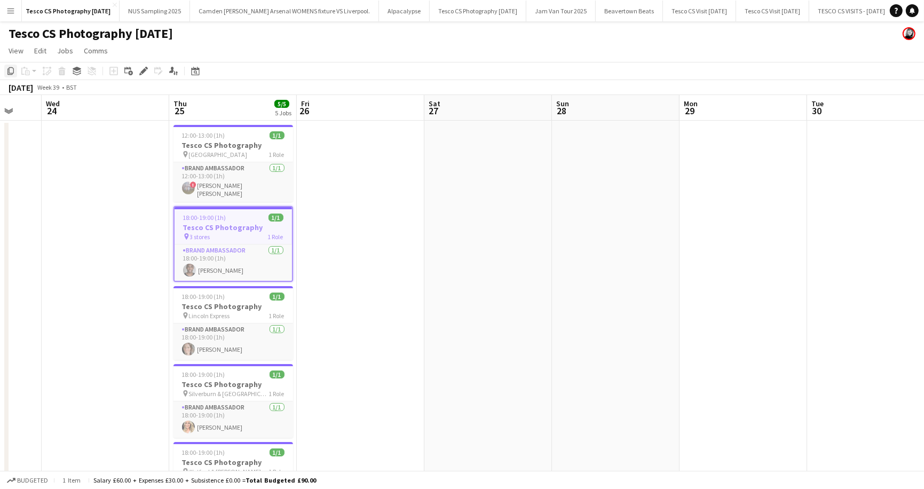
click at [11, 72] on icon "Copy" at bounding box center [10, 71] width 9 height 9
click at [808, 9] on button "Tesco CS Photography [DATE] Close" at bounding box center [824, 11] width 97 height 21
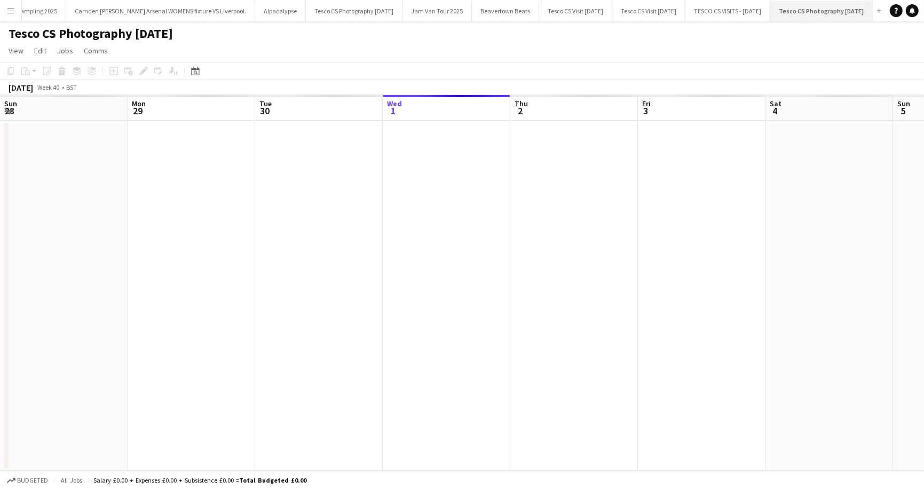
scroll to position [0, 255]
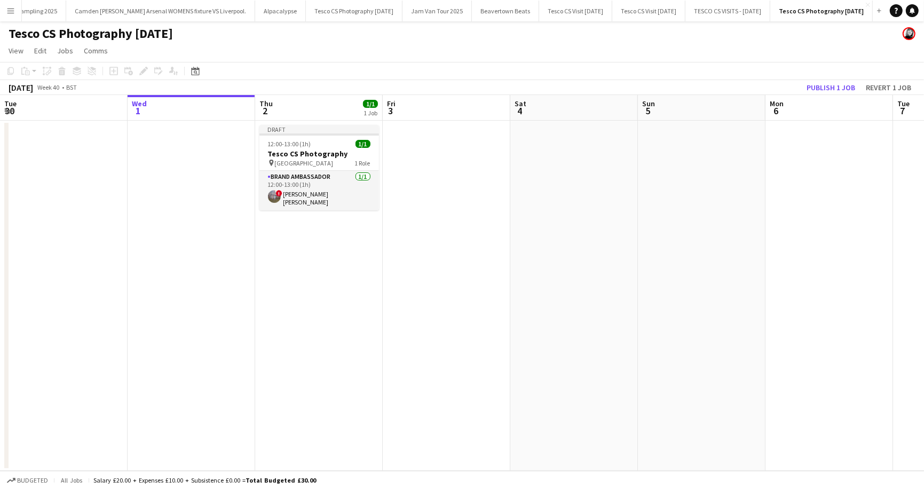
click at [331, 258] on app-date-cell "Draft 12:00-13:00 (1h) 1/1 Tesco CS Photography pin South Gate Road Express 1 R…" at bounding box center [319, 296] width 128 height 350
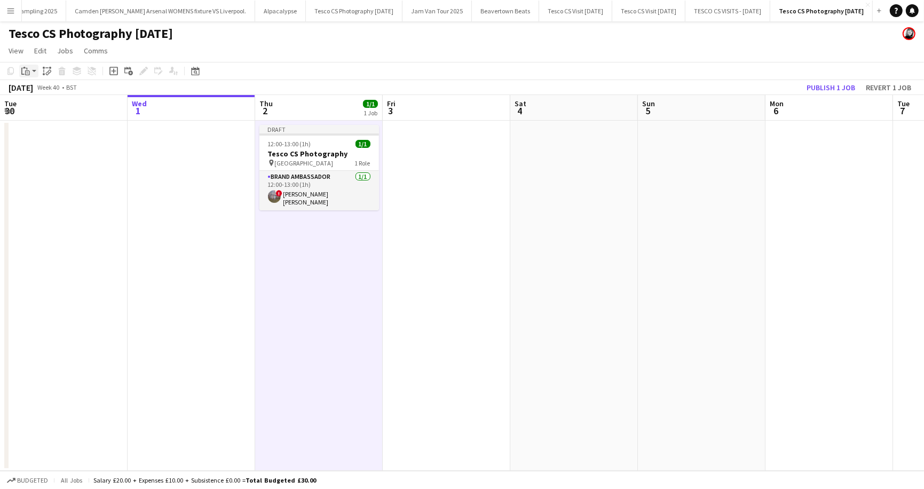
click at [35, 73] on app-action-btn "Paste" at bounding box center [28, 71] width 19 height 13
click at [51, 106] on link "Paste with crew Command Shift V" at bounding box center [70, 110] width 84 height 10
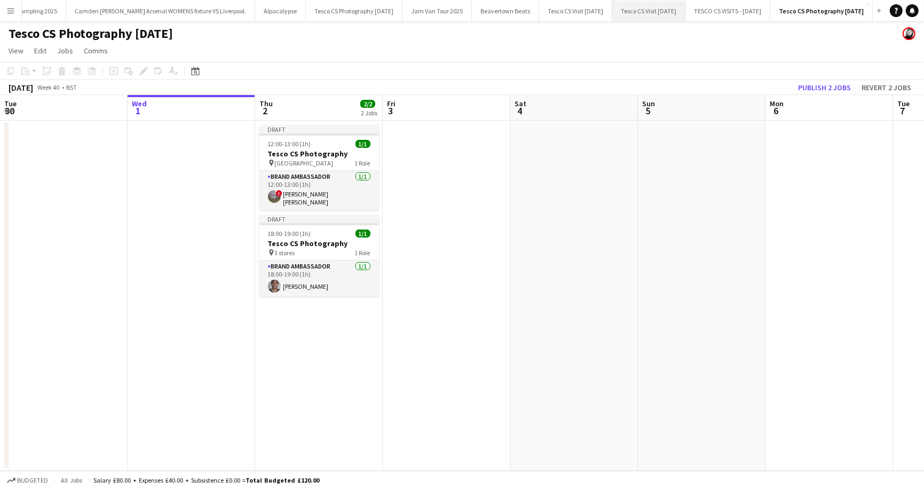
scroll to position [0, 478]
click at [308, 11] on button "Tesco CS Photography August 2025 Close" at bounding box center [354, 11] width 97 height 21
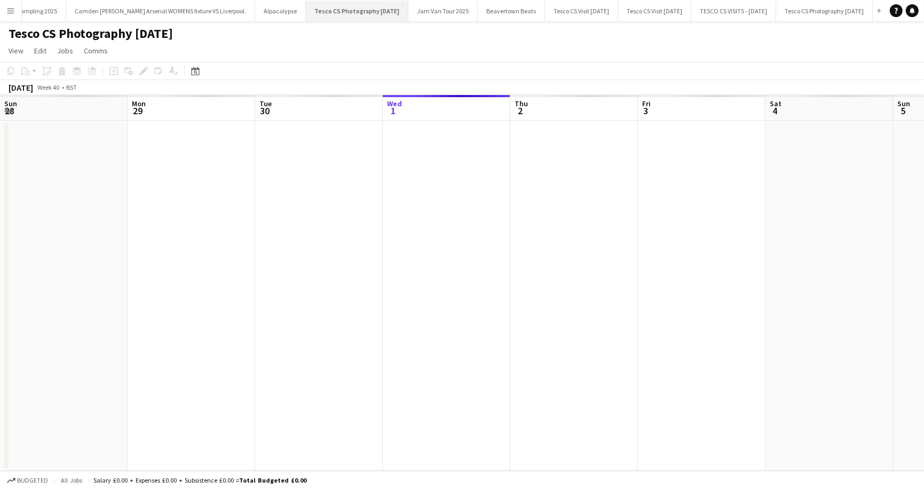
scroll to position [0, 255]
click at [16, 12] on button "Menu" at bounding box center [10, 10] width 21 height 21
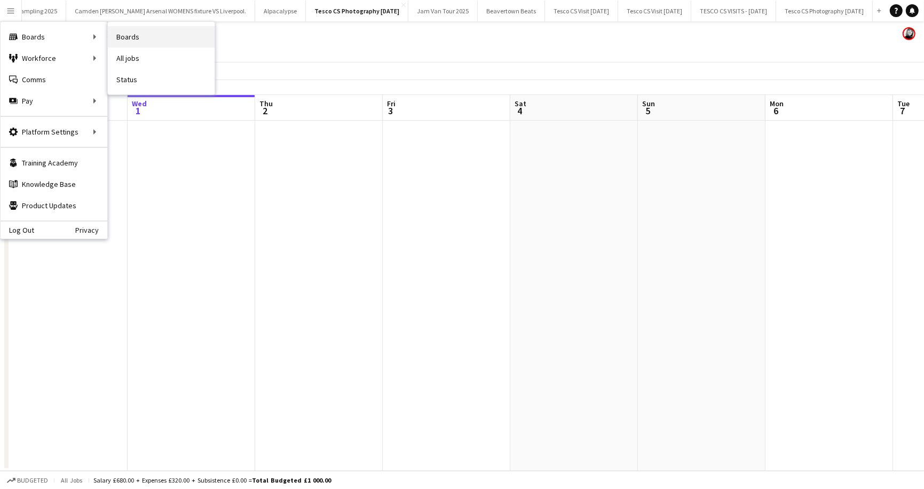
click at [179, 41] on link "Boards" at bounding box center [161, 36] width 107 height 21
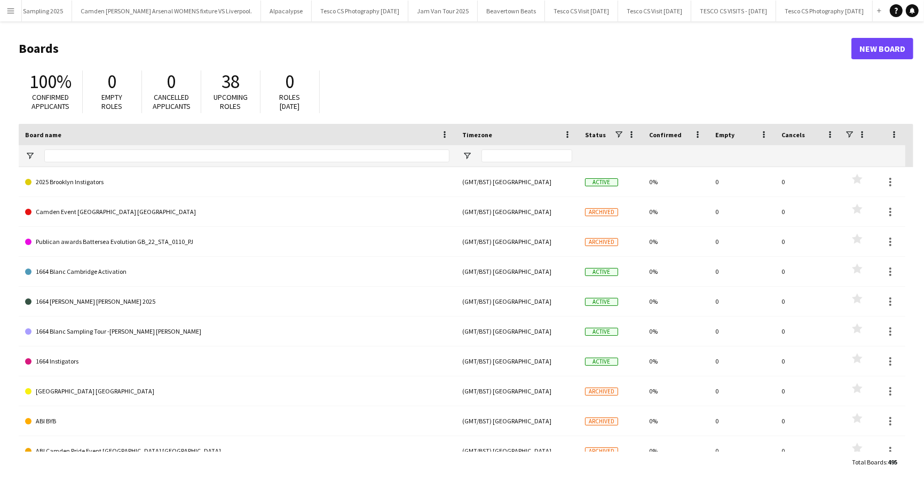
type input "**********"
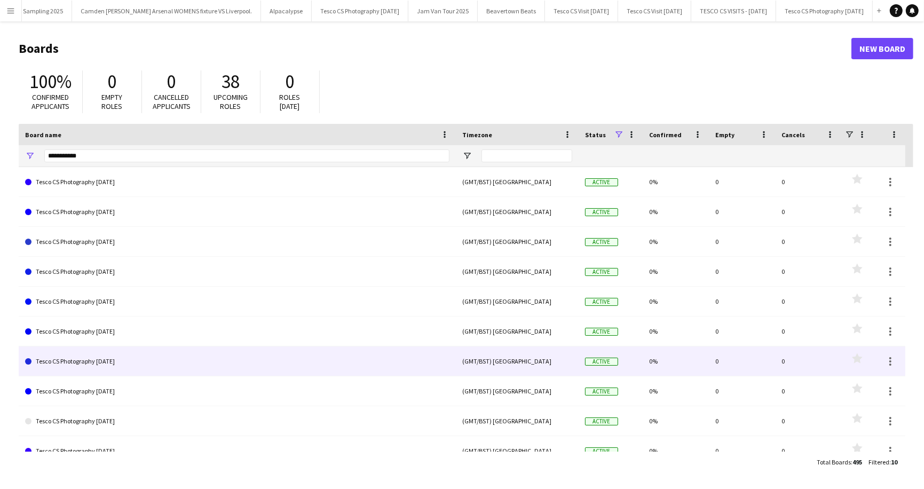
scroll to position [14, 0]
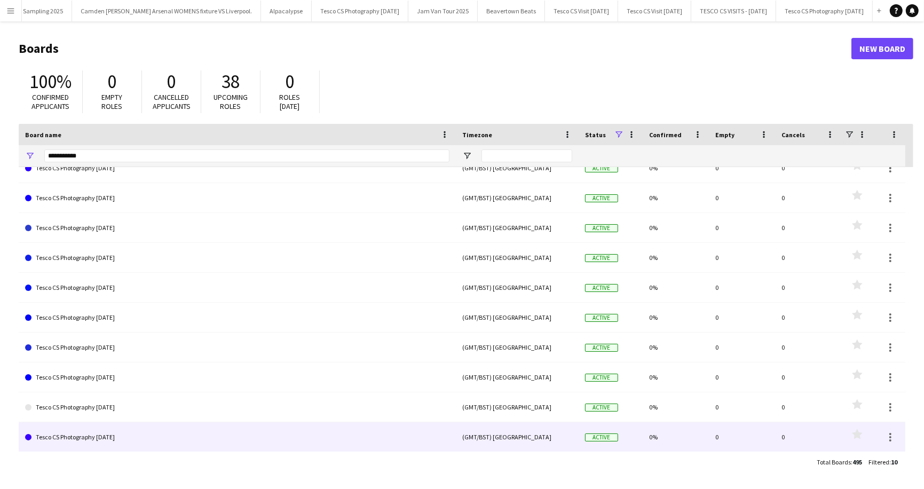
click at [82, 434] on link "Tesco CS Photography [DATE]" at bounding box center [237, 437] width 424 height 30
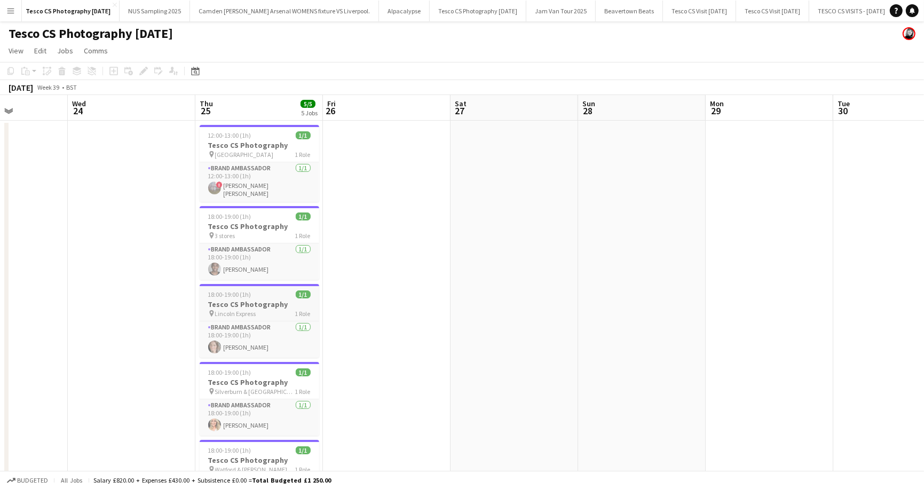
scroll to position [0, 317]
click at [246, 293] on span "18:00-19:00 (1h)" at bounding box center [228, 294] width 43 height 8
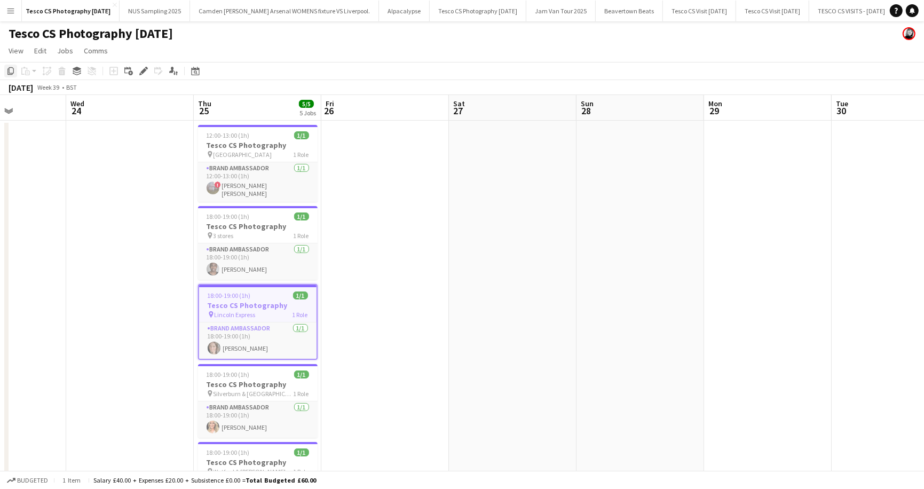
click at [10, 72] on icon "Copy" at bounding box center [10, 71] width 9 height 9
click at [805, 15] on button "Tesco CS Photography [DATE] Close" at bounding box center [824, 11] width 97 height 21
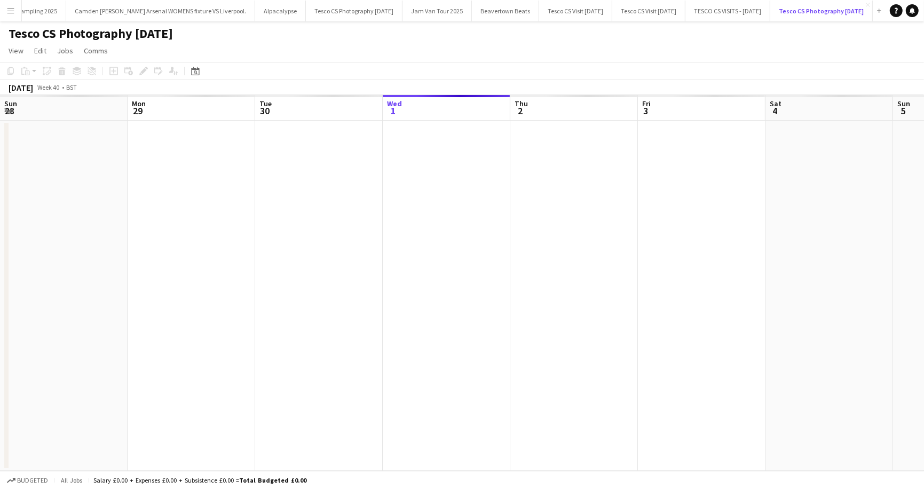
scroll to position [0, 255]
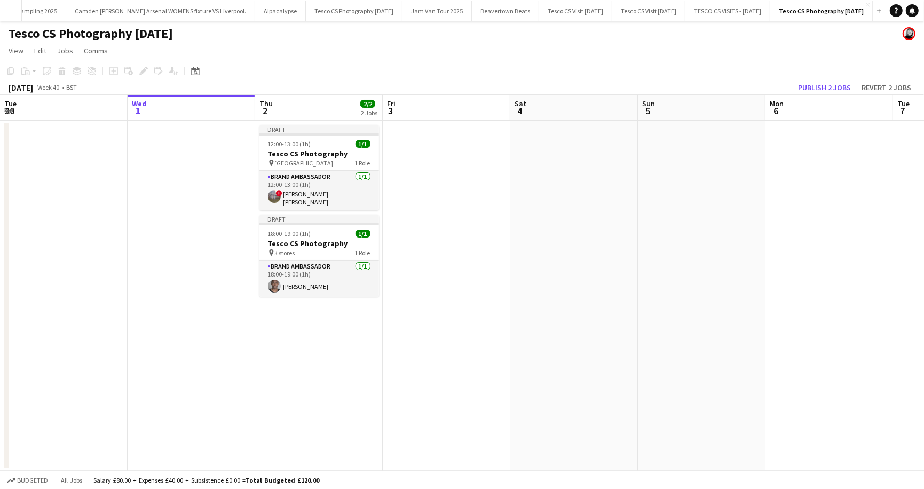
click at [330, 369] on app-date-cell "Draft 12:00-13:00 (1h) 1/1 Tesco CS Photography pin South Gate Road Express 1 R…" at bounding box center [319, 296] width 128 height 350
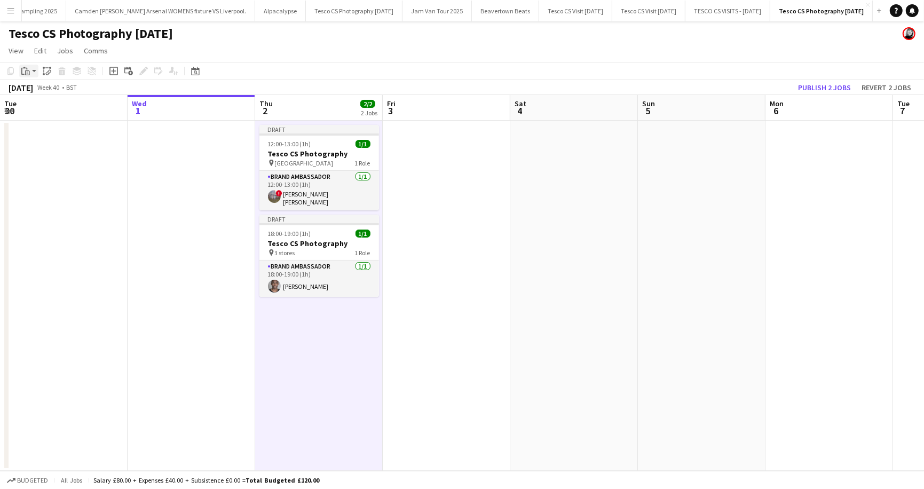
click at [33, 69] on app-action-btn "Paste" at bounding box center [28, 71] width 19 height 13
click at [44, 110] on link "Paste with crew Command Shift V" at bounding box center [70, 110] width 84 height 10
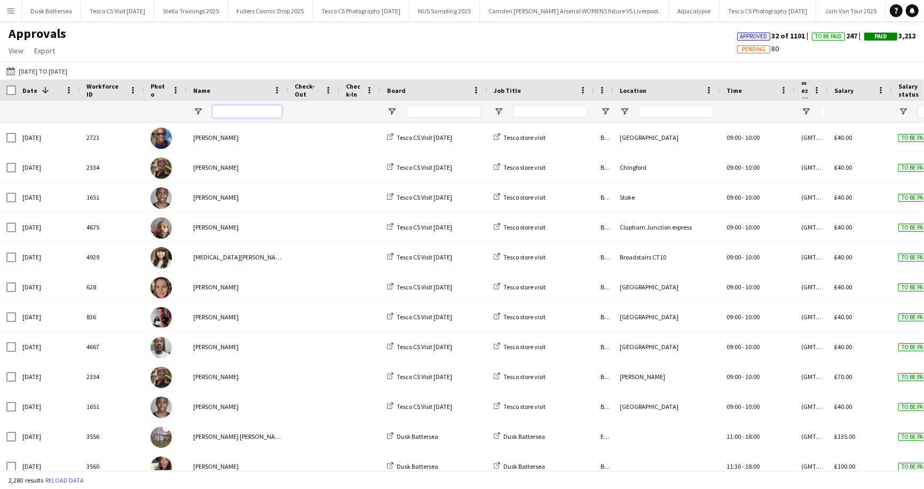
click at [240, 113] on input "Name Filter Input" at bounding box center [246, 111] width 69 height 13
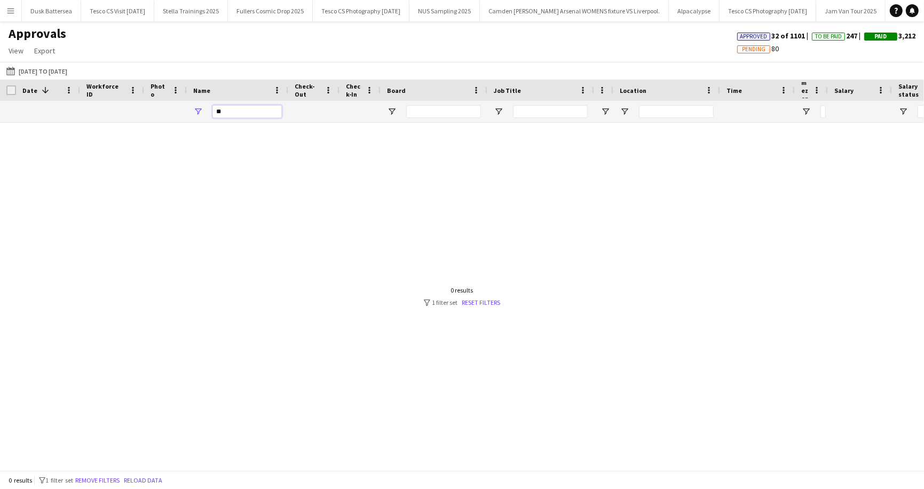
type input "*"
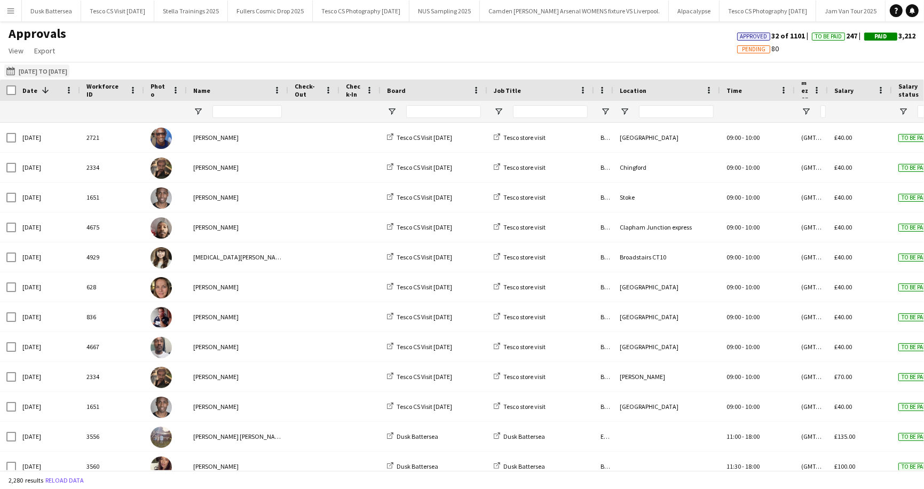
click at [42, 71] on button "[DATE] to [DATE] [DATE] to [DATE]" at bounding box center [36, 71] width 65 height 13
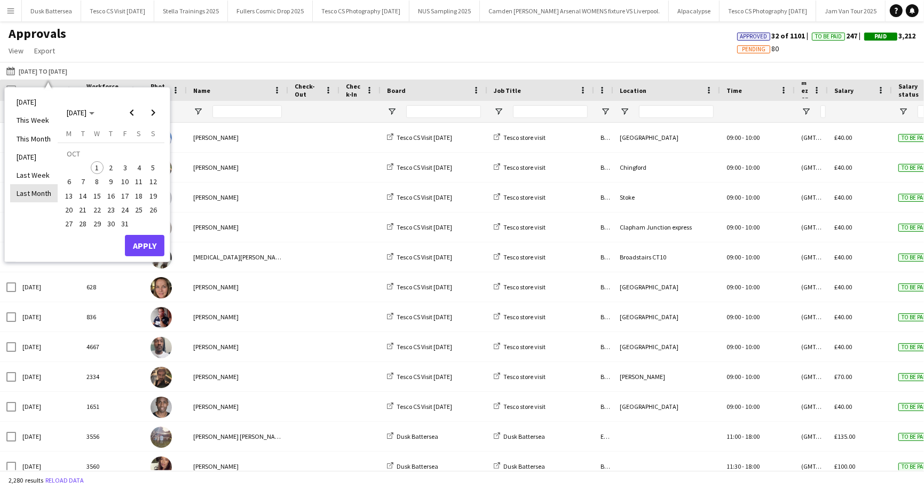
click at [36, 188] on li "Last Month" at bounding box center [34, 193] width 48 height 18
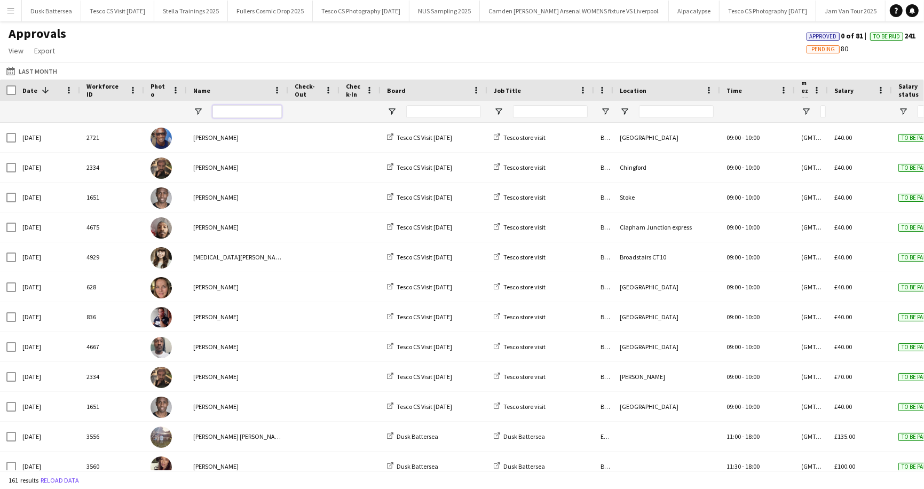
click at [233, 112] on input "Name Filter Input" at bounding box center [246, 111] width 69 height 13
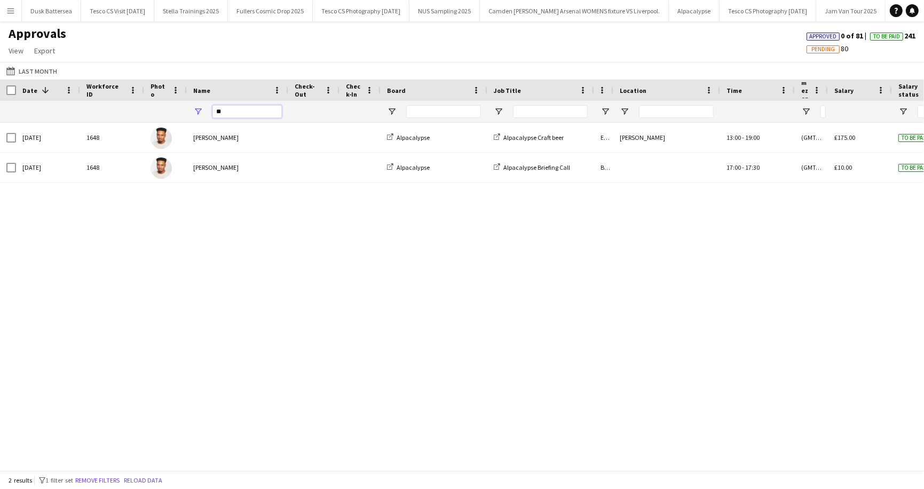
type input "*"
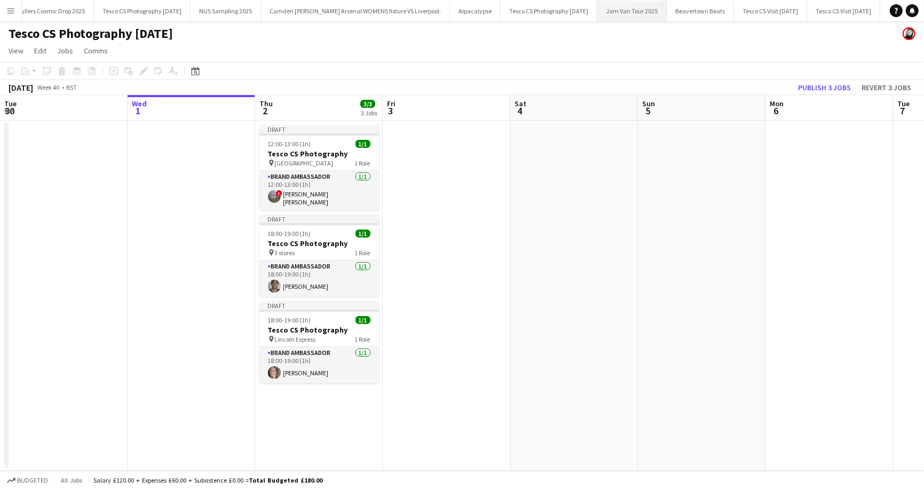
scroll to position [0, 214]
click at [194, 6] on button "Tesco CS Photography [DATE] Close" at bounding box center [147, 11] width 97 height 21
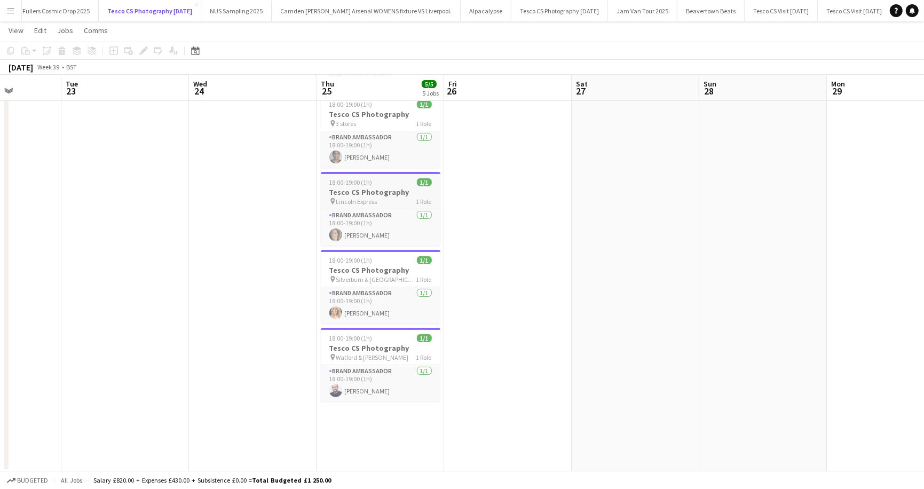
scroll to position [112, 0]
click at [347, 249] on app-job-card "18:00-19:00 (1h) 1/1 Tesco CS Photography pin Silverburn & Port Glasgow 1 Role …" at bounding box center [381, 286] width 120 height 74
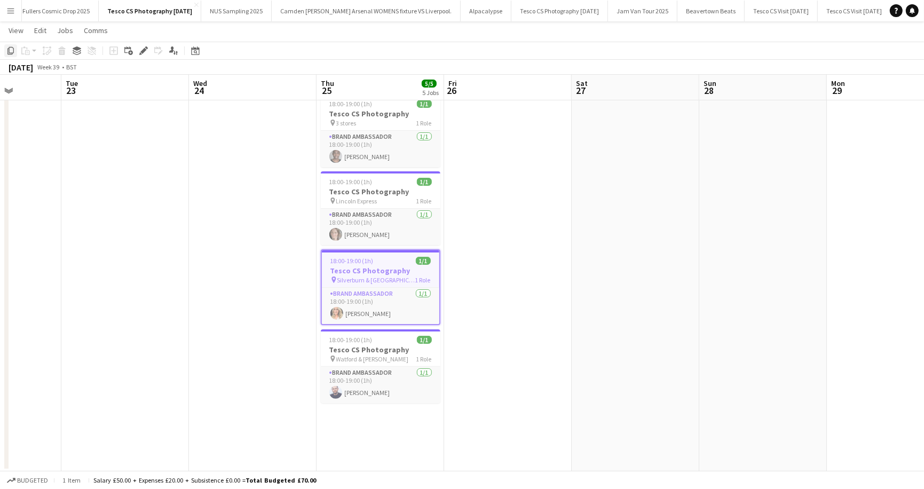
click at [10, 51] on icon "Copy" at bounding box center [10, 50] width 9 height 9
click at [791, 7] on button "Tesco CS Photography [DATE] Close" at bounding box center [824, 11] width 97 height 21
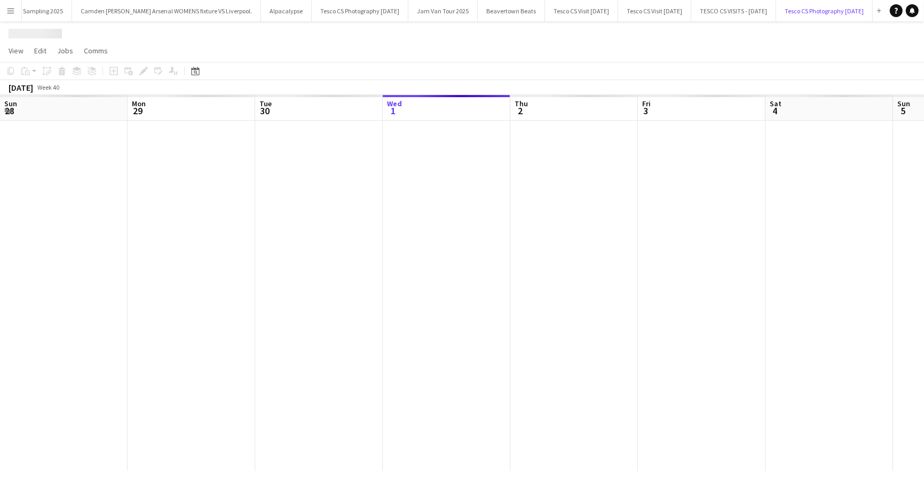
scroll to position [0, 255]
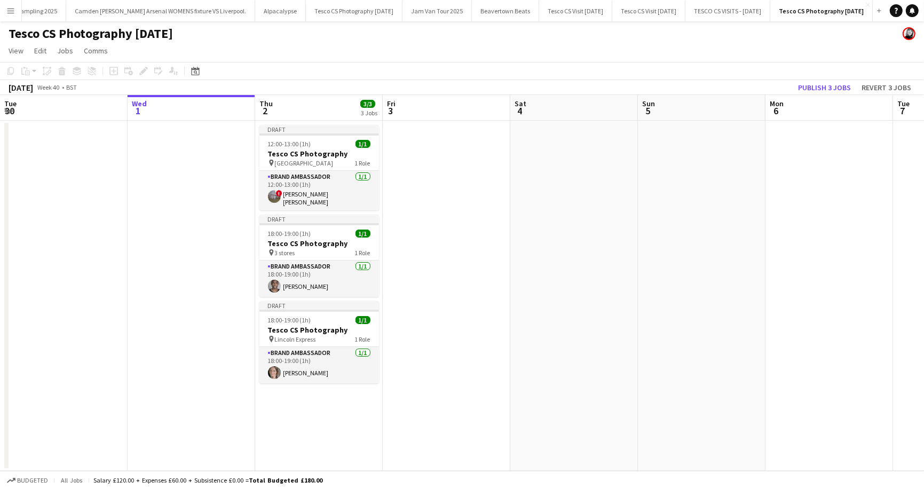
click at [280, 432] on app-date-cell "Draft 12:00-13:00 (1h) 1/1 Tesco CS Photography pin South Gate Road Express 1 R…" at bounding box center [319, 296] width 128 height 350
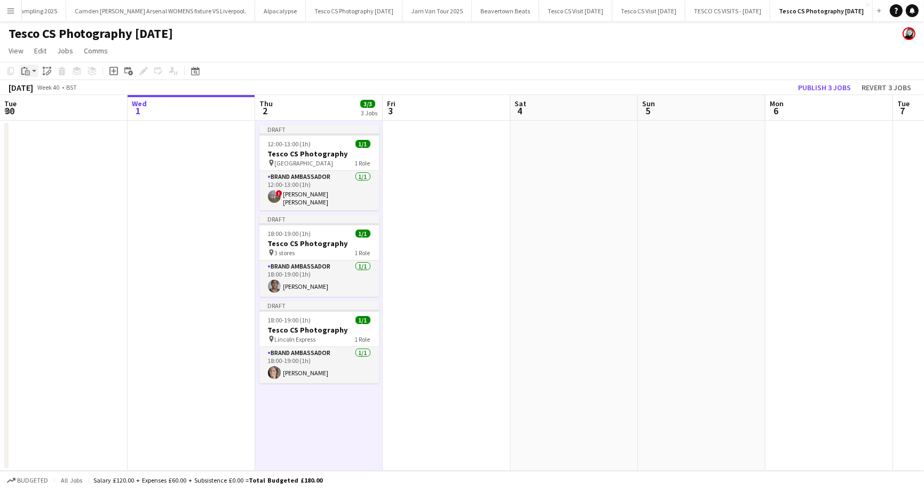
click at [35, 71] on app-action-btn "Paste" at bounding box center [28, 71] width 19 height 13
click at [38, 112] on link "Paste with crew Command Shift V" at bounding box center [70, 110] width 84 height 10
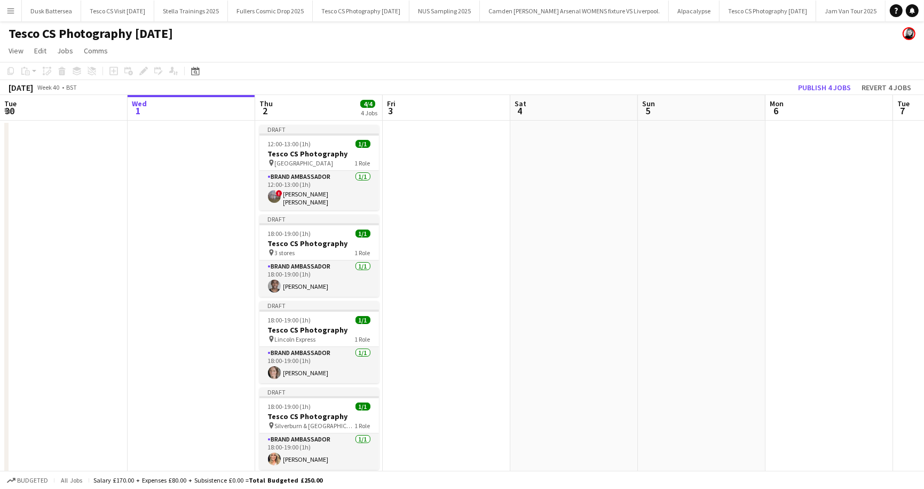
scroll to position [3, 0]
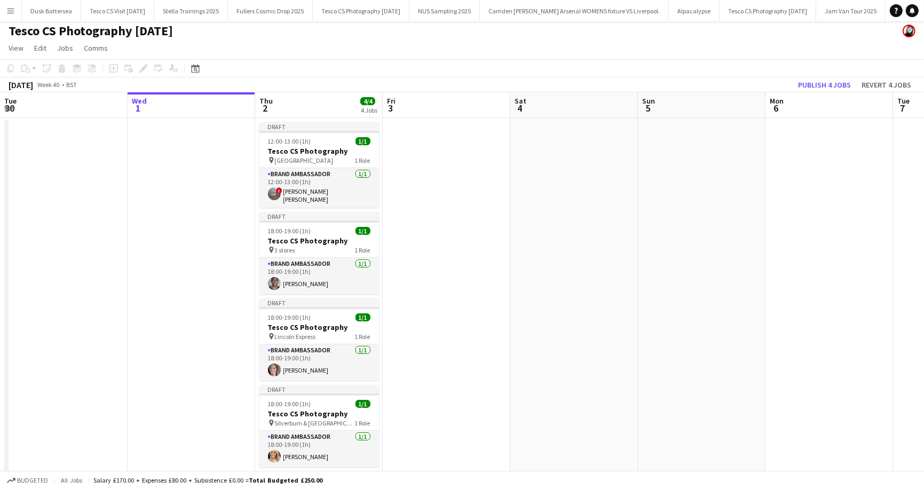
click at [511, 45] on app-page-menu "View Day view expanded Day view collapsed Month view Date picker Jump to [DATE]…" at bounding box center [462, 49] width 924 height 20
click at [443, 229] on app-date-cell at bounding box center [447, 322] width 128 height 409
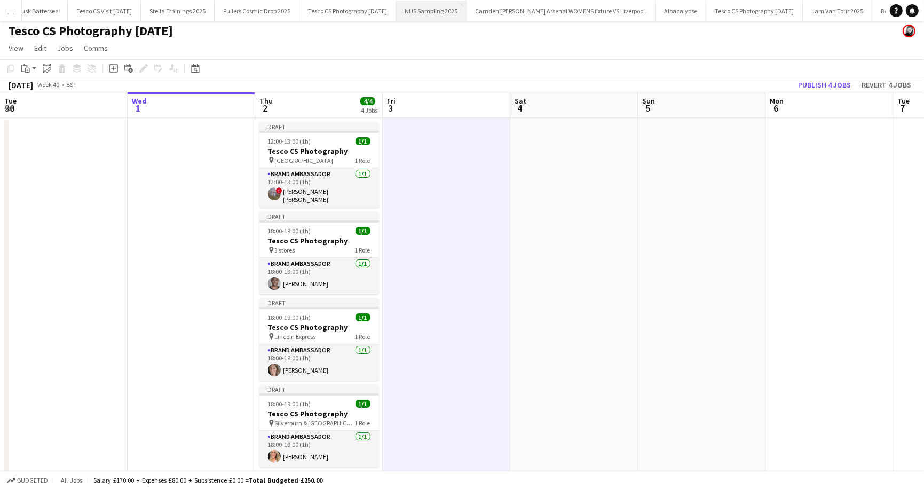
scroll to position [0, 0]
click at [362, 12] on button "Tesco CS Photography [DATE] Close" at bounding box center [361, 11] width 97 height 21
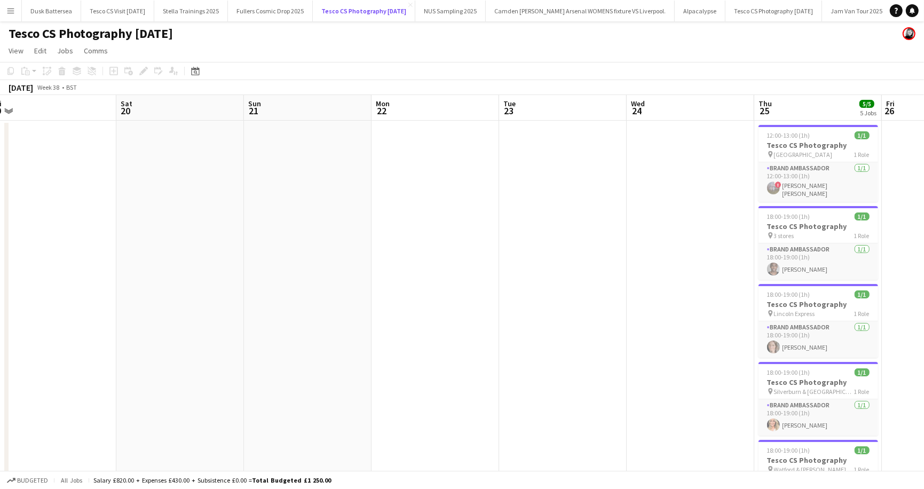
scroll to position [112, 0]
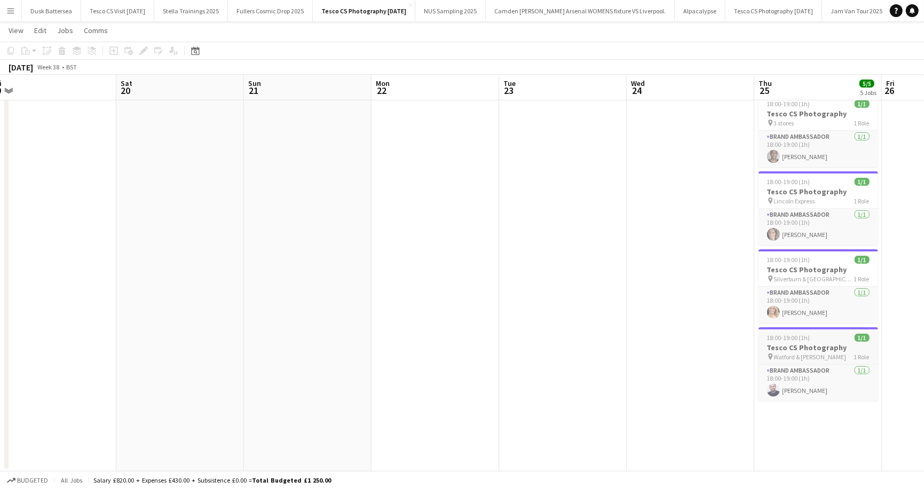
click at [784, 334] on span "18:00-19:00 (1h)" at bounding box center [788, 338] width 43 height 8
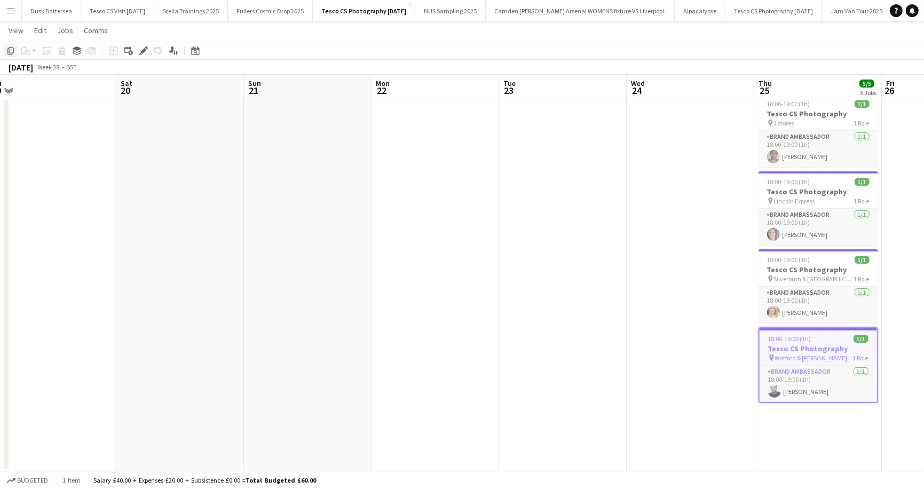
click at [8, 52] on icon "Copy" at bounding box center [10, 50] width 9 height 9
click at [800, 9] on button "Tesco CS Photography October 2025 Close" at bounding box center [824, 11] width 97 height 21
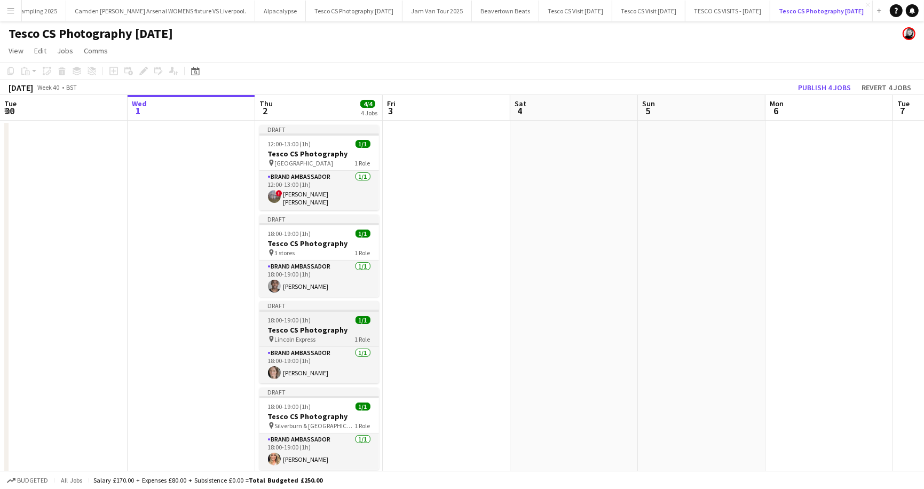
scroll to position [57, 0]
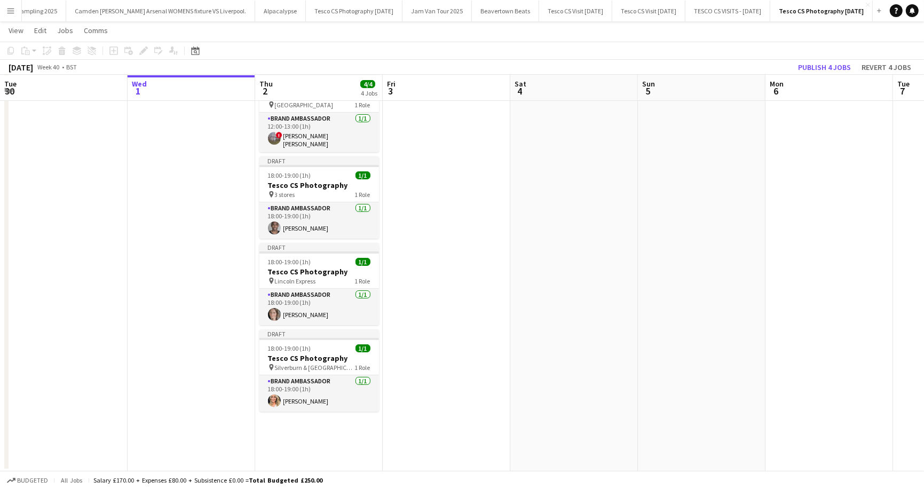
click at [288, 445] on app-date-cell "Draft 12:00-13:00 (1h) 1/1 Tesco CS Photography pin South Gate Road Express 1 R…" at bounding box center [319, 266] width 128 height 409
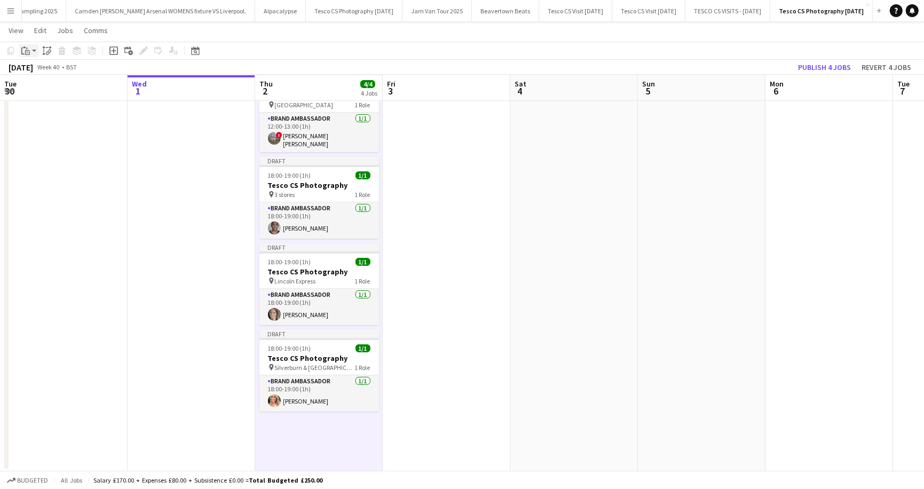
click at [33, 53] on app-action-btn "Paste" at bounding box center [28, 50] width 19 height 13
click at [35, 73] on link "Paste Command V" at bounding box center [70, 71] width 84 height 10
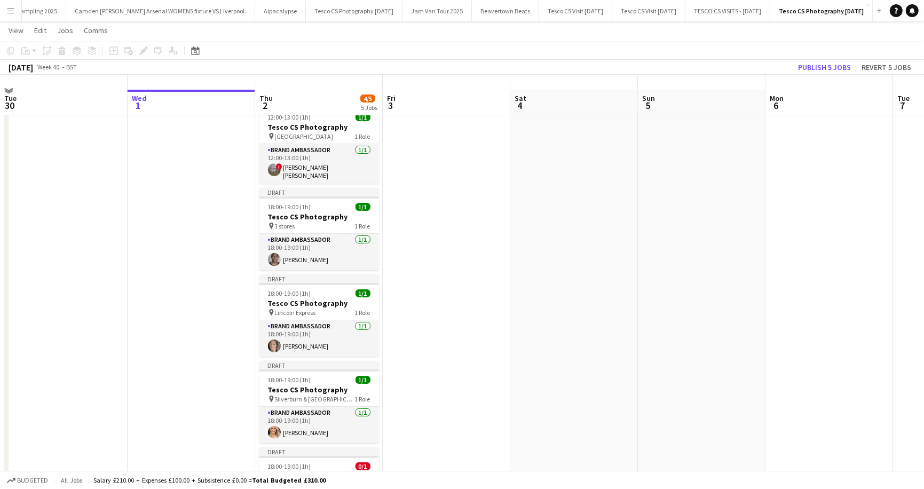
scroll to position [0, 0]
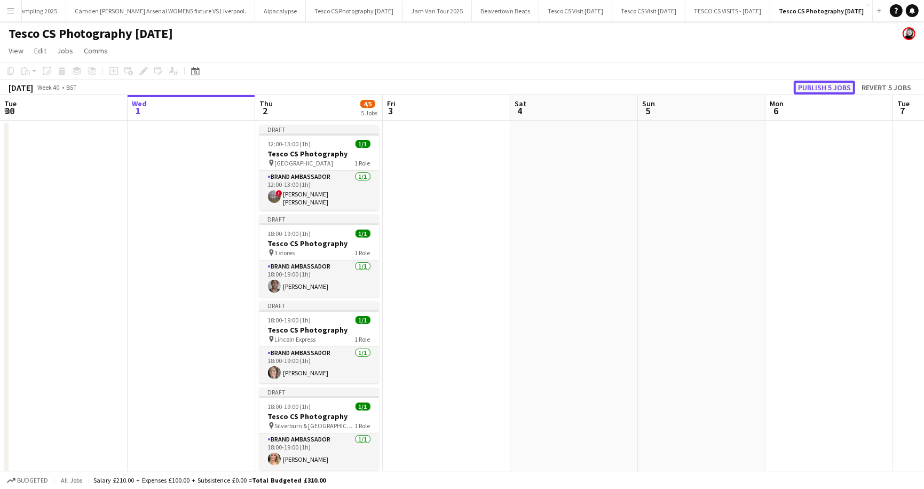
click at [831, 84] on button "Publish 5 jobs" at bounding box center [824, 88] width 61 height 14
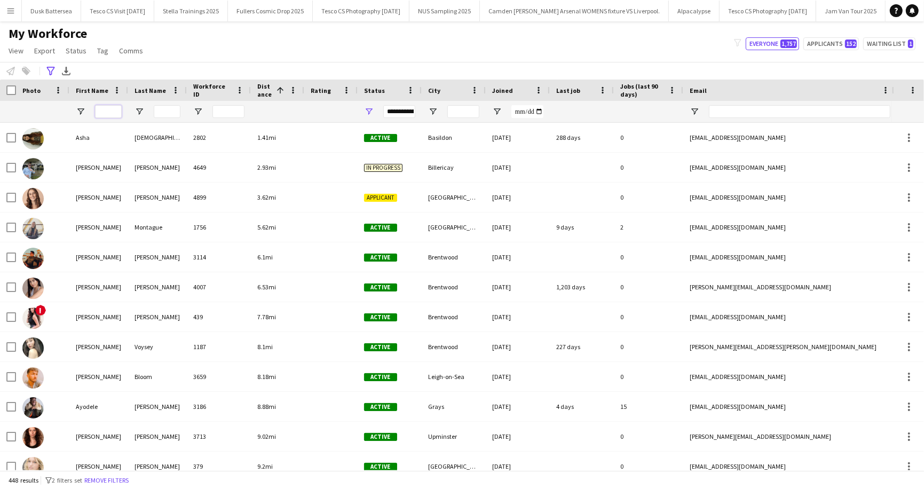
click at [111, 114] on input "First Name Filter Input" at bounding box center [108, 111] width 27 height 13
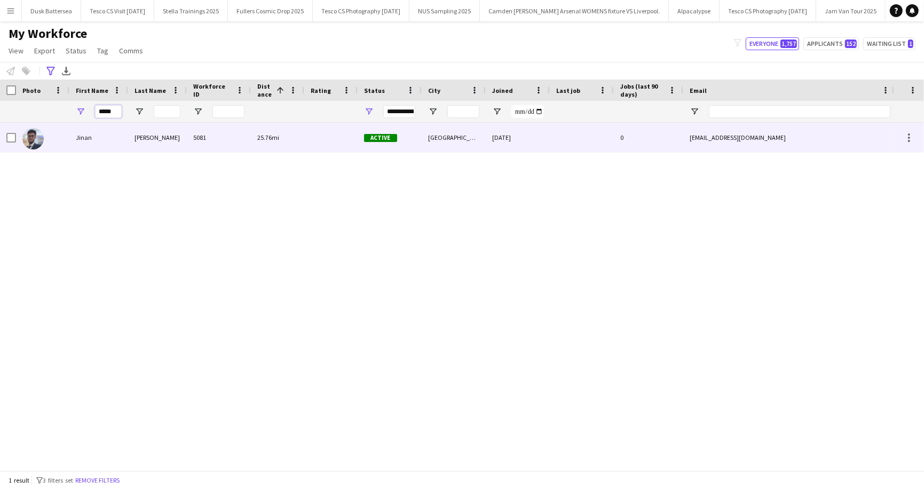
type input "*****"
click at [105, 143] on div "Jinan" at bounding box center [98, 137] width 59 height 29
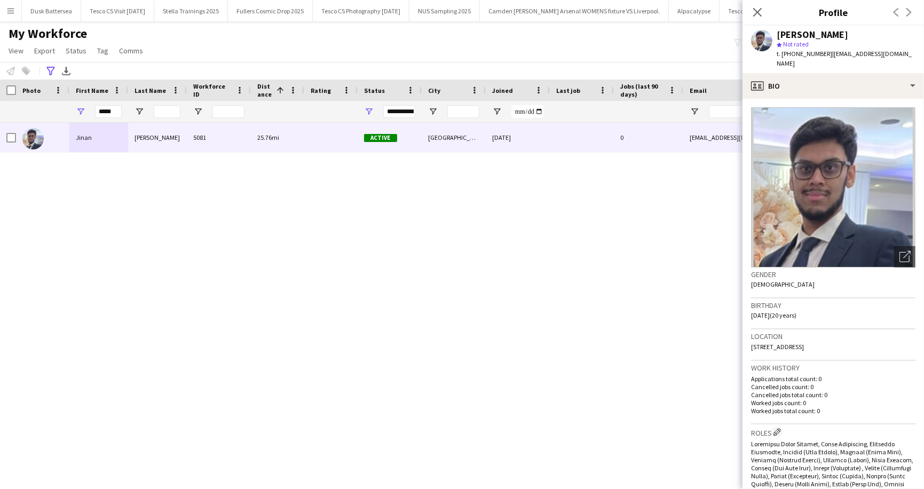
drag, startPoint x: 889, startPoint y: 337, endPoint x: 912, endPoint y: 337, distance: 22.4
click at [912, 337] on div "Location [STREET_ADDRESS]" at bounding box center [833, 344] width 164 height 31
copy span "N7 9HT"
drag, startPoint x: 96, startPoint y: 109, endPoint x: 115, endPoint y: 109, distance: 18.7
click at [115, 109] on input "*****" at bounding box center [108, 111] width 27 height 13
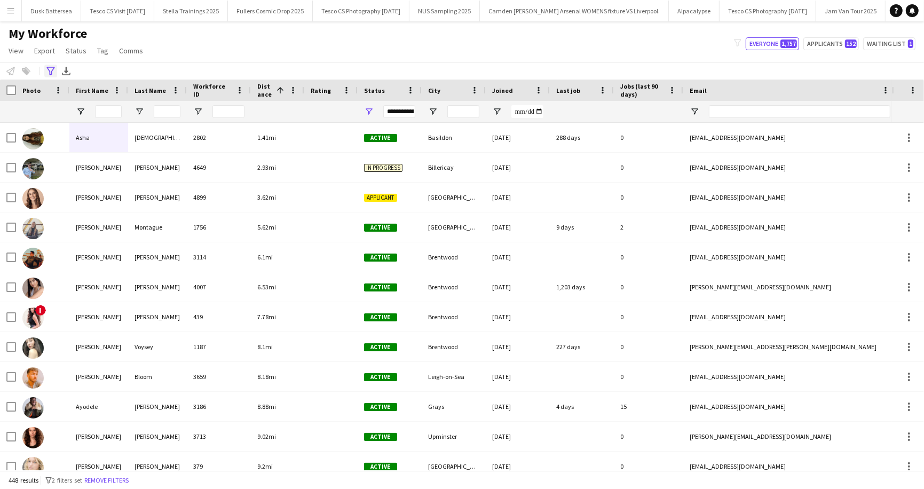
click at [50, 70] on icon "Advanced filters" at bounding box center [50, 71] width 9 height 9
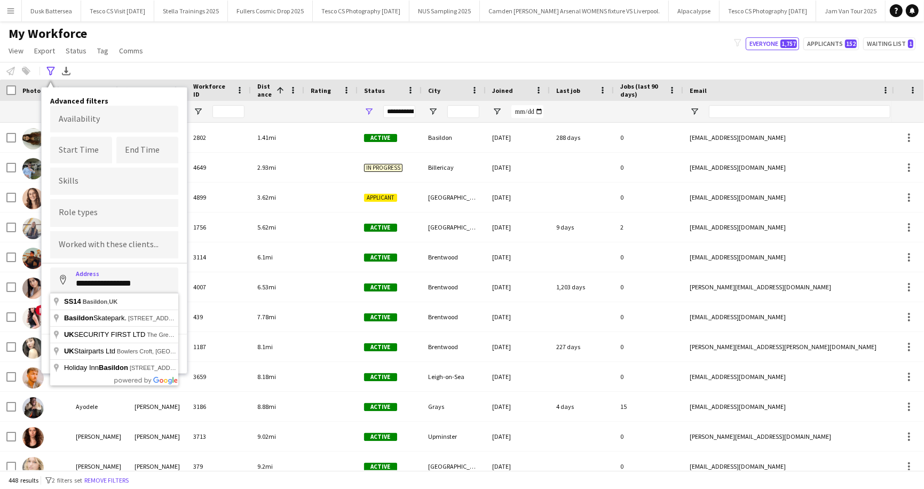
drag, startPoint x: 74, startPoint y: 279, endPoint x: 147, endPoint y: 282, distance: 73.2
click at [147, 282] on input "**********" at bounding box center [114, 280] width 128 height 27
type input "**********"
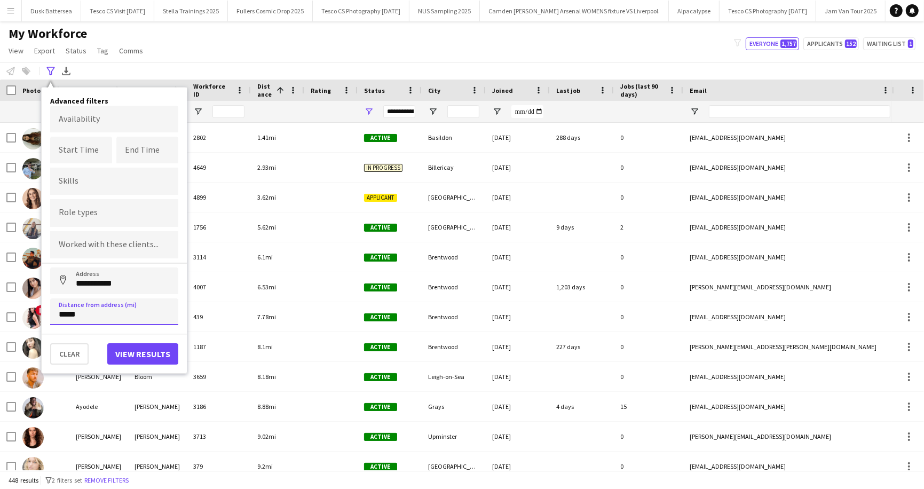
drag, startPoint x: 58, startPoint y: 313, endPoint x: 84, endPoint y: 317, distance: 26.9
click at [84, 318] on input "*****" at bounding box center [114, 311] width 128 height 27
type input "*****"
click at [129, 353] on button "View results" at bounding box center [142, 353] width 71 height 21
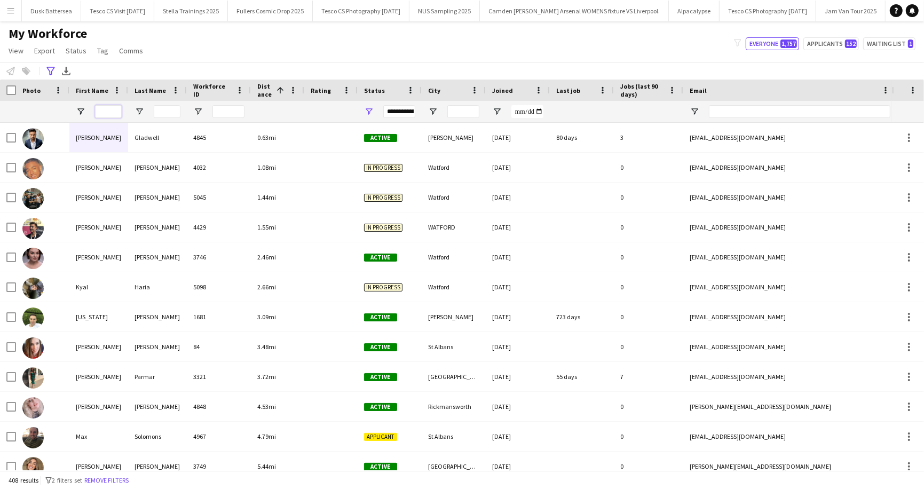
click at [112, 111] on input "First Name Filter Input" at bounding box center [108, 111] width 27 height 13
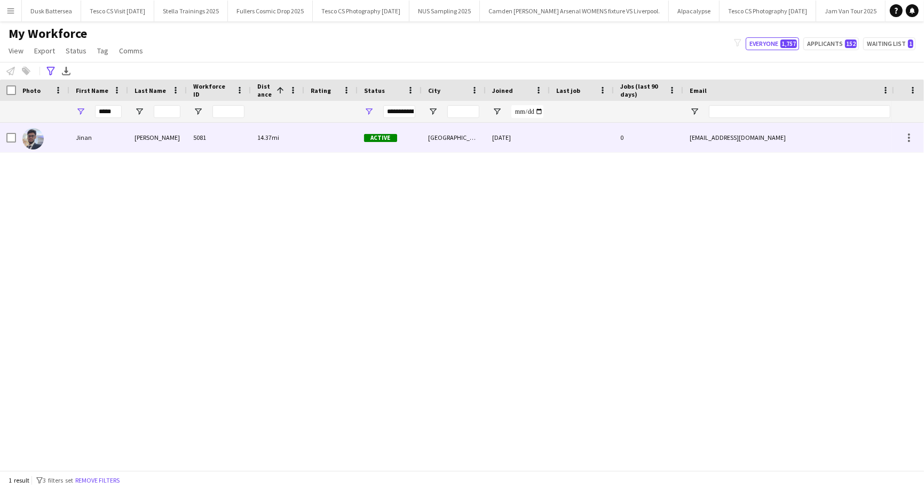
click at [100, 139] on div "Jinan" at bounding box center [98, 137] width 59 height 29
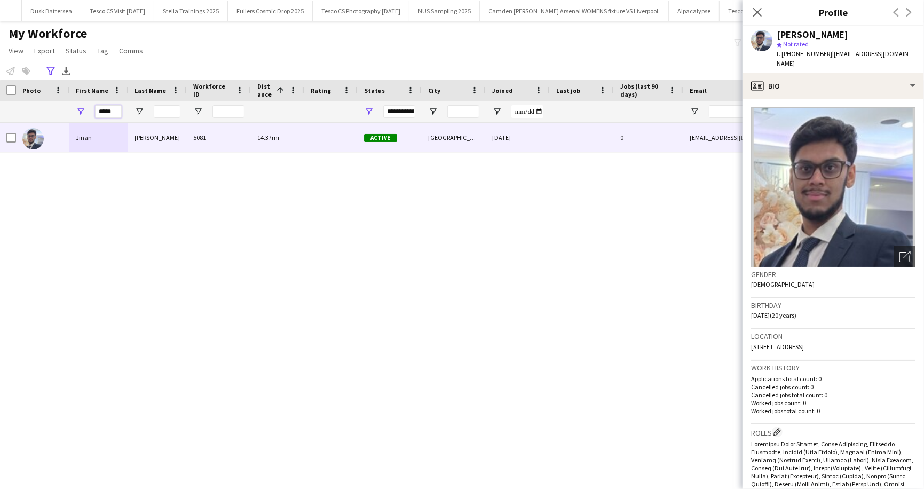
click at [115, 112] on input "*****" at bounding box center [108, 111] width 27 height 13
type input "*"
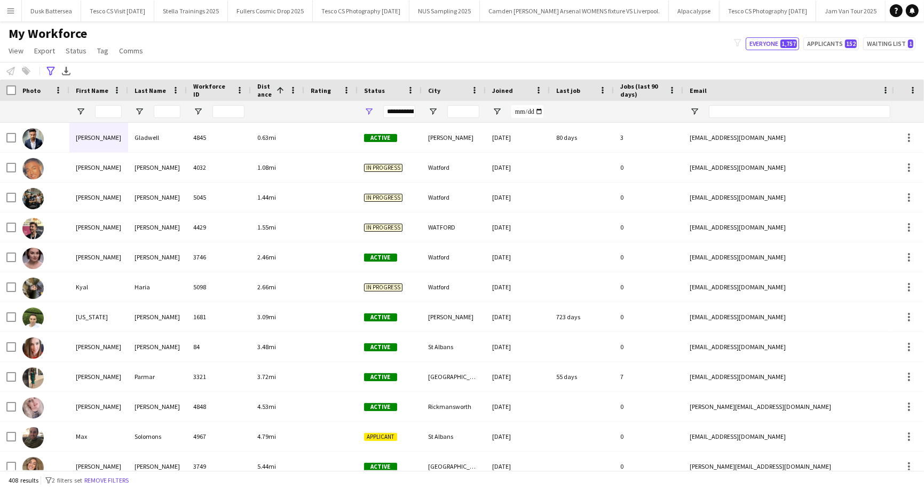
click at [284, 31] on div "My Workforce View Views Default view New view Update view Delete view Edit name…" at bounding box center [462, 44] width 924 height 36
